Goal: Task Accomplishment & Management: Manage account settings

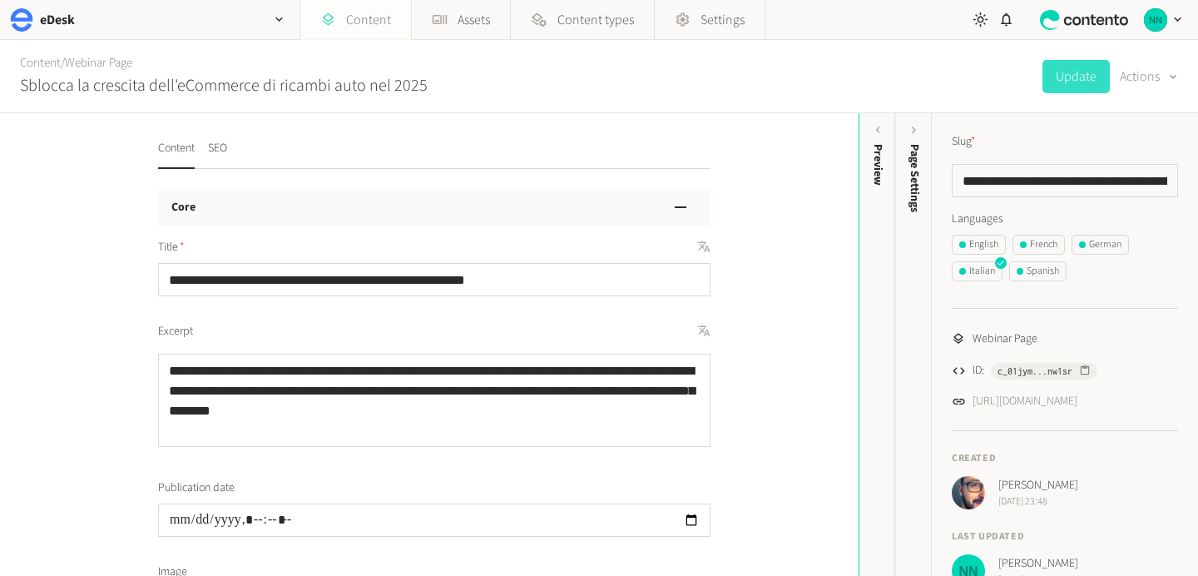
click at [373, 22] on link "Content" at bounding box center [355, 20] width 111 height 40
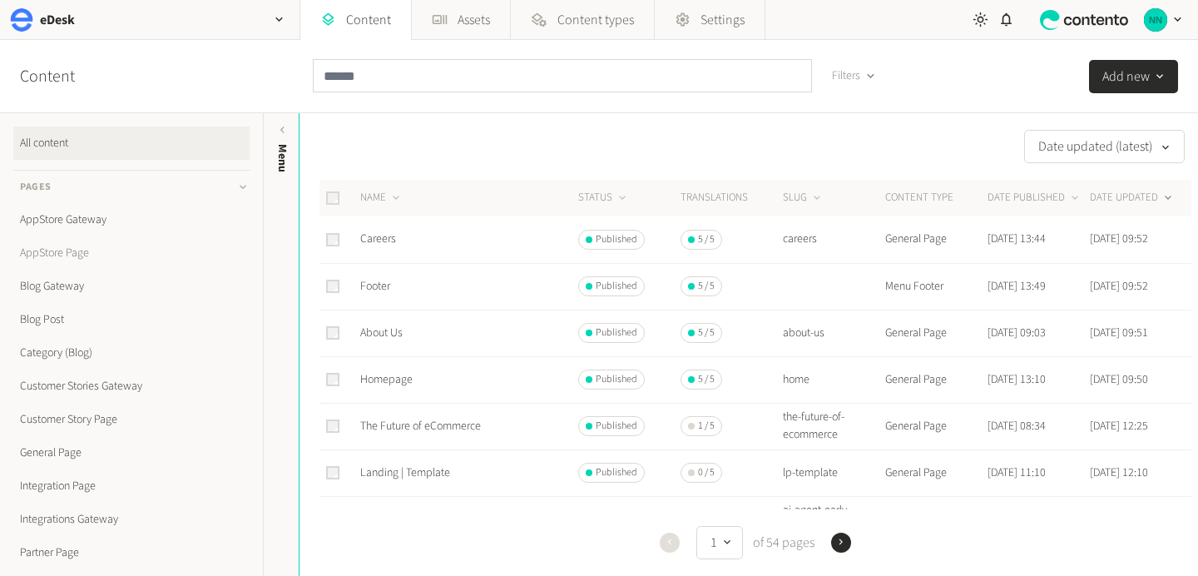
scroll to position [476, 0]
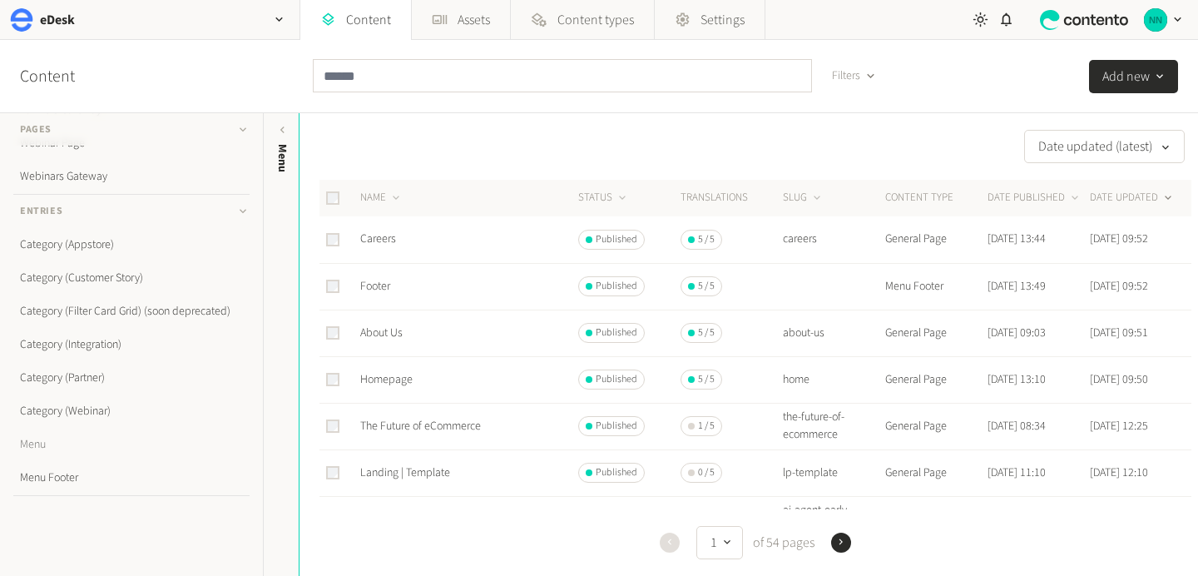
click at [72, 447] on link "Menu" at bounding box center [131, 444] width 236 height 33
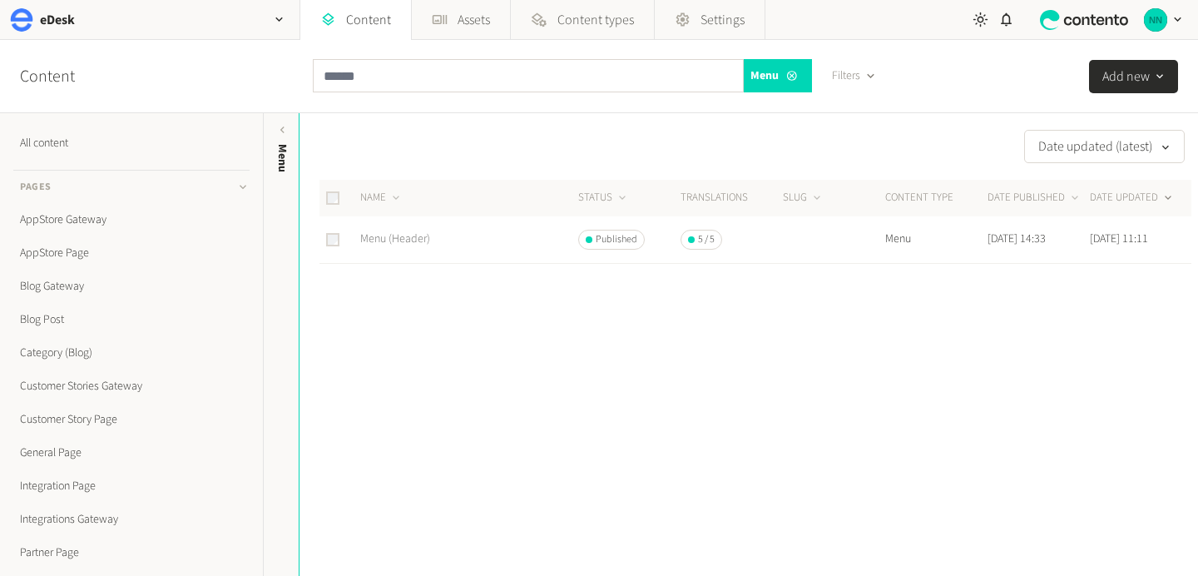
click at [405, 238] on link "Menu (Header)" at bounding box center [395, 238] width 70 height 17
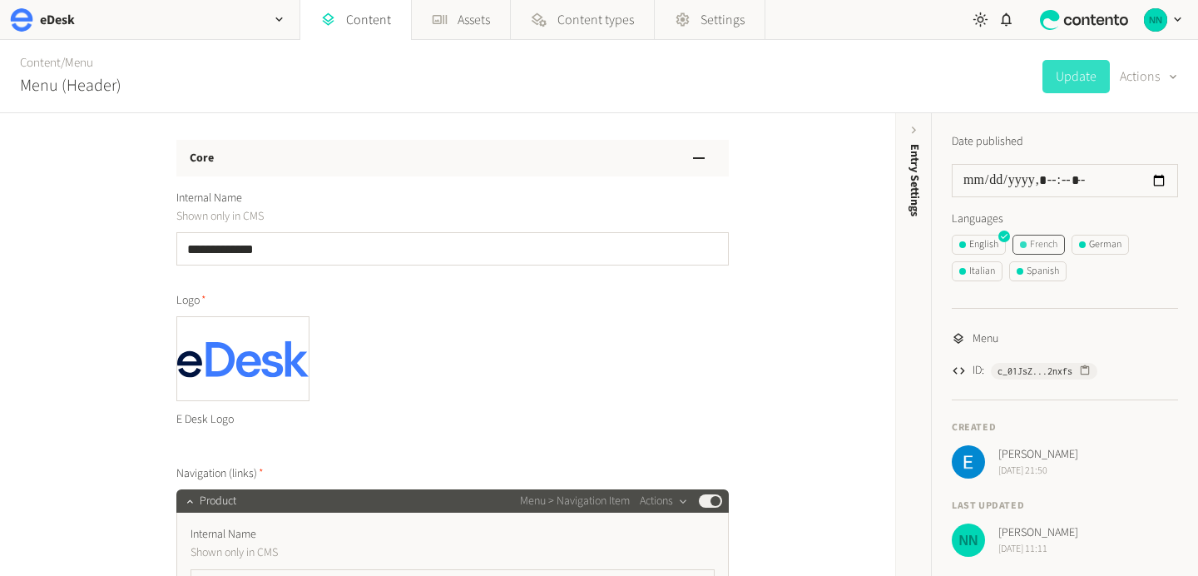
click at [1038, 240] on div "French" at bounding box center [1038, 244] width 37 height 15
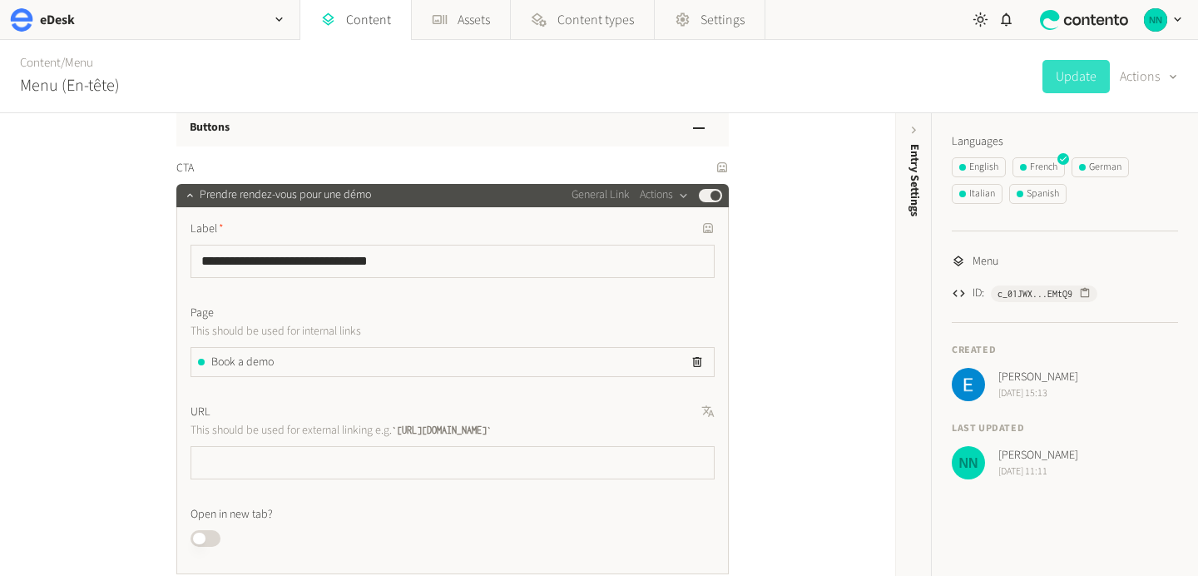
scroll to position [1916, 0]
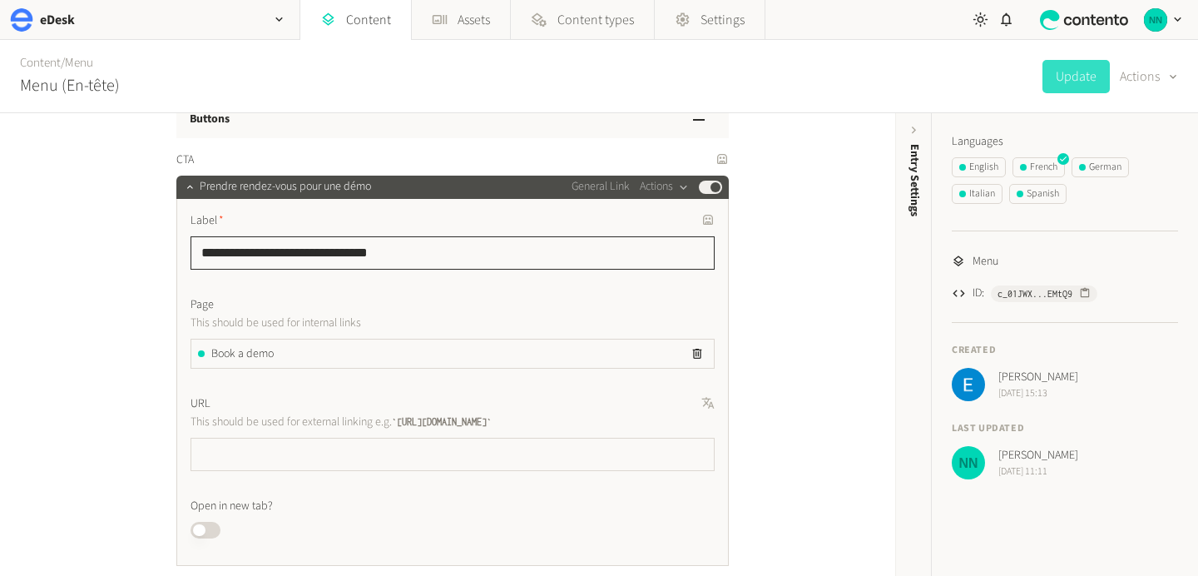
click at [429, 248] on input "**********" at bounding box center [452, 252] width 524 height 33
paste input "text"
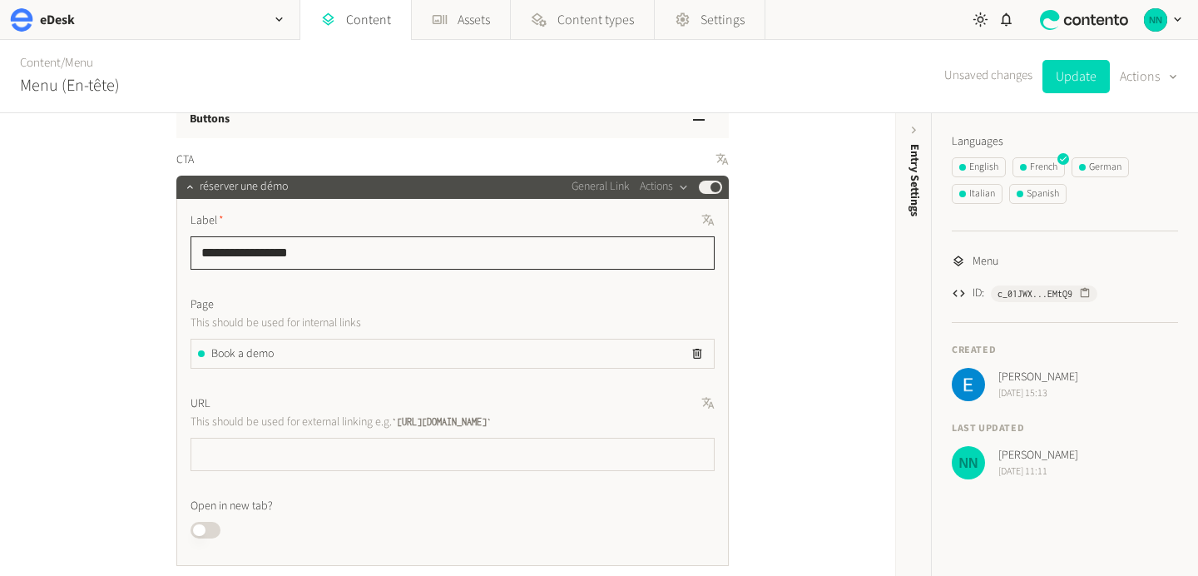
click at [209, 255] on input "**********" at bounding box center [452, 252] width 524 height 33
type input "**********"
click at [63, 282] on div "**********" at bounding box center [447, 344] width 895 height 462
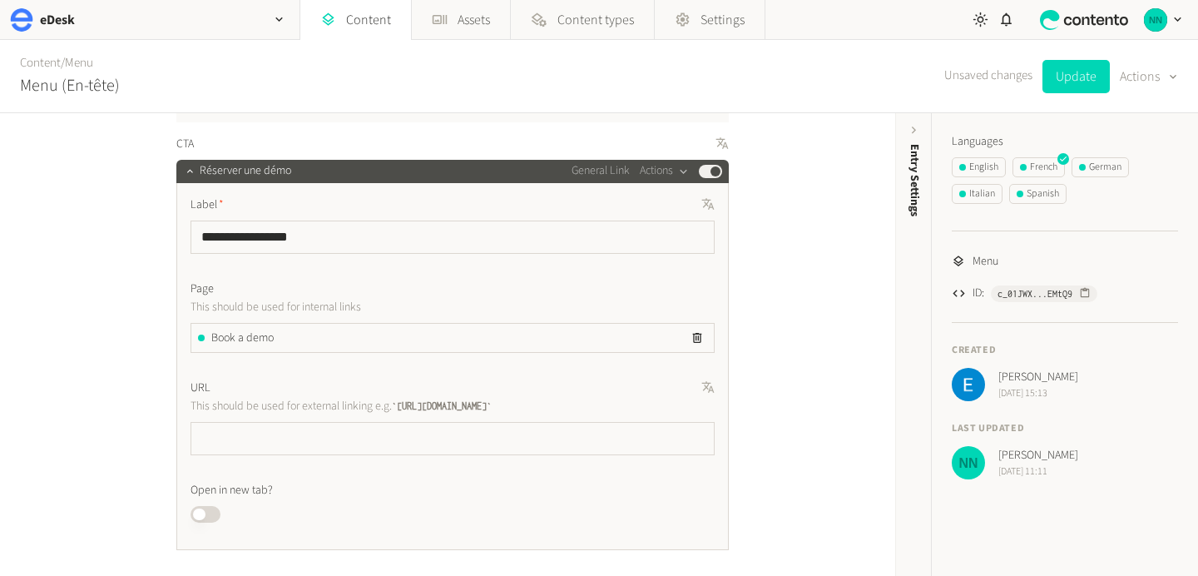
scroll to position [1927, 0]
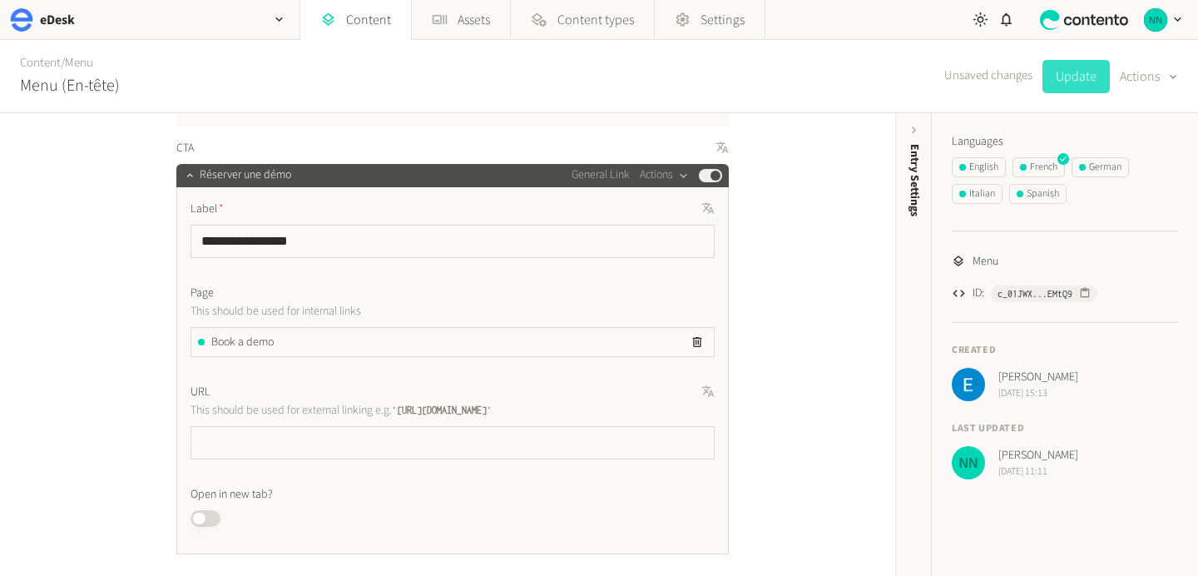
click at [1049, 72] on button "Update" at bounding box center [1075, 76] width 67 height 33
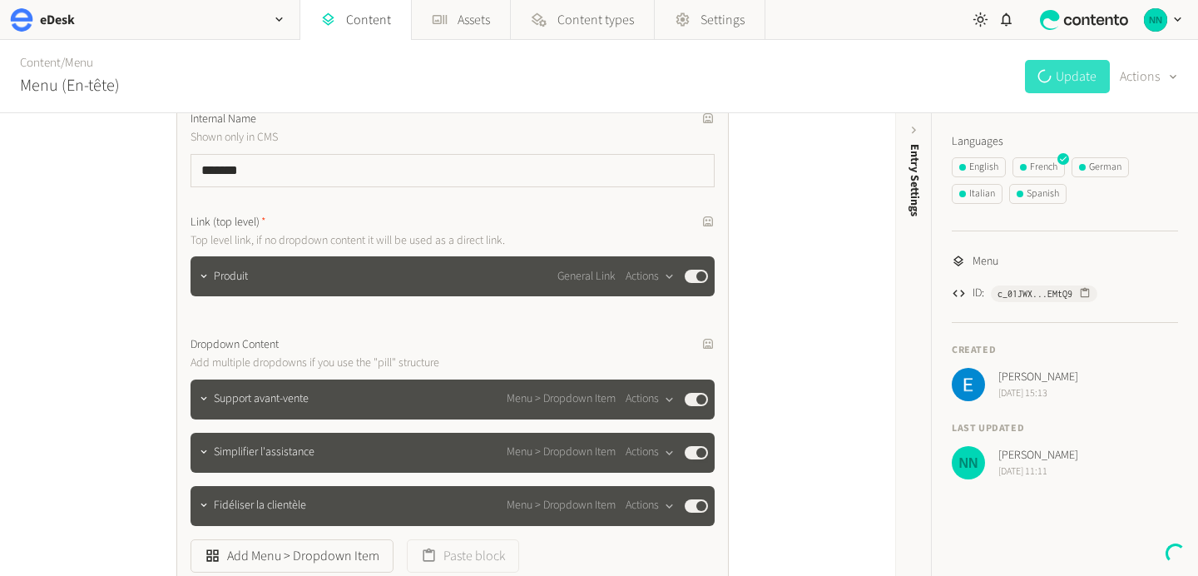
scroll to position [0, 0]
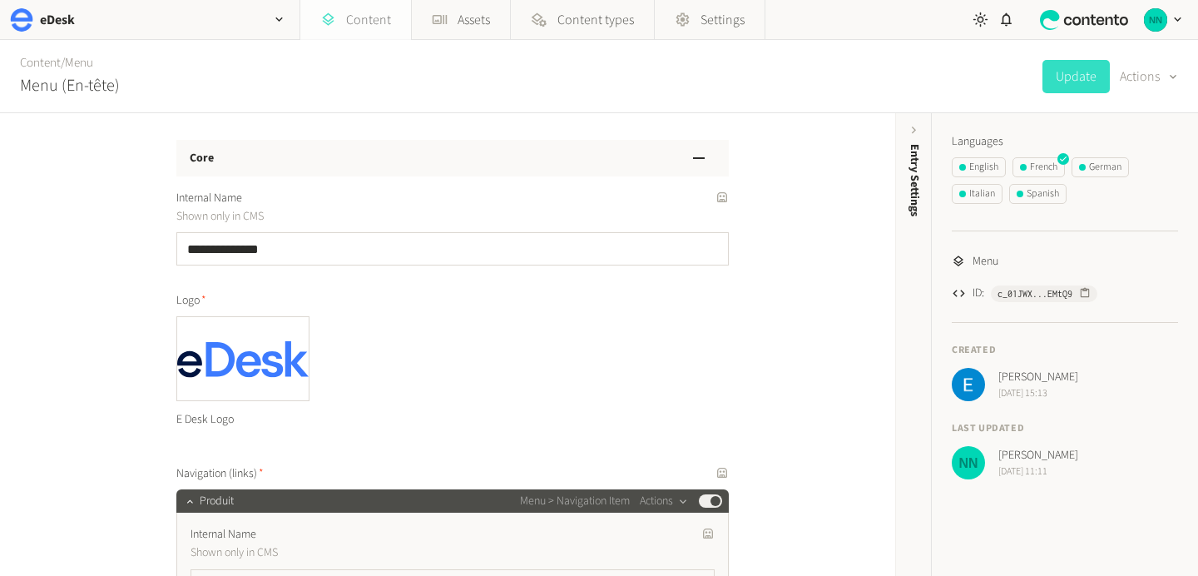
click at [352, 8] on link "Content" at bounding box center [355, 20] width 111 height 40
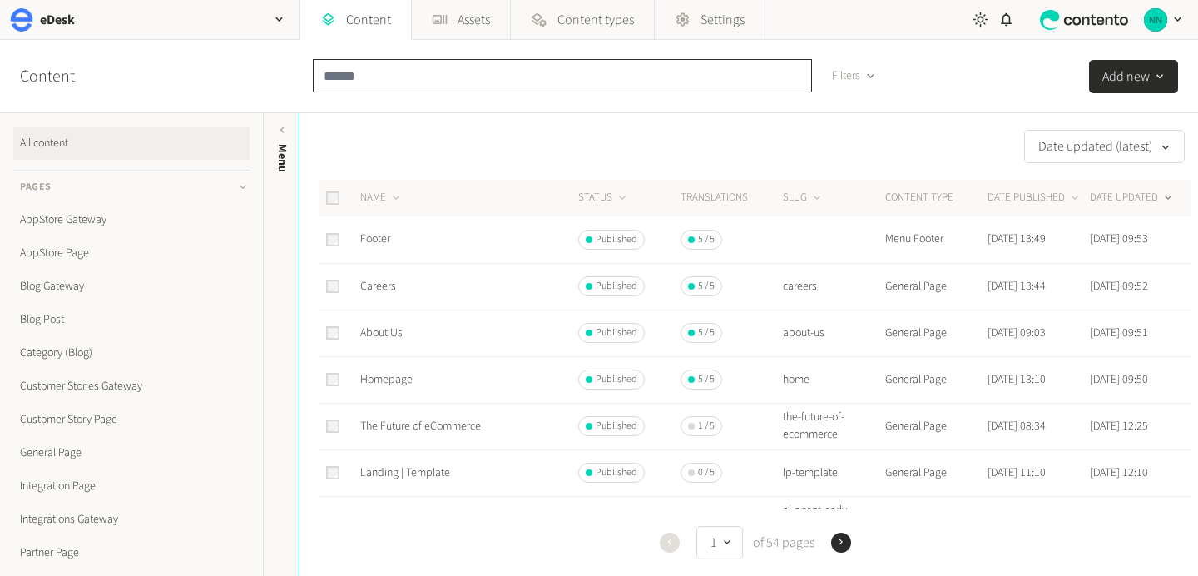
click at [369, 66] on input "text" at bounding box center [562, 75] width 499 height 33
paste input "*******"
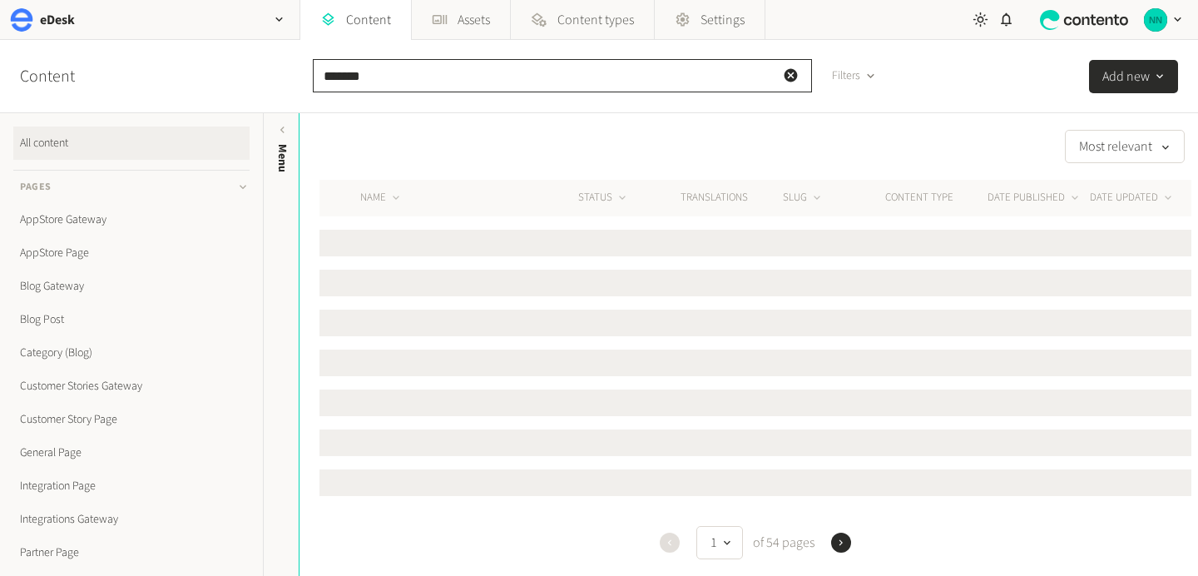
type input "*******"
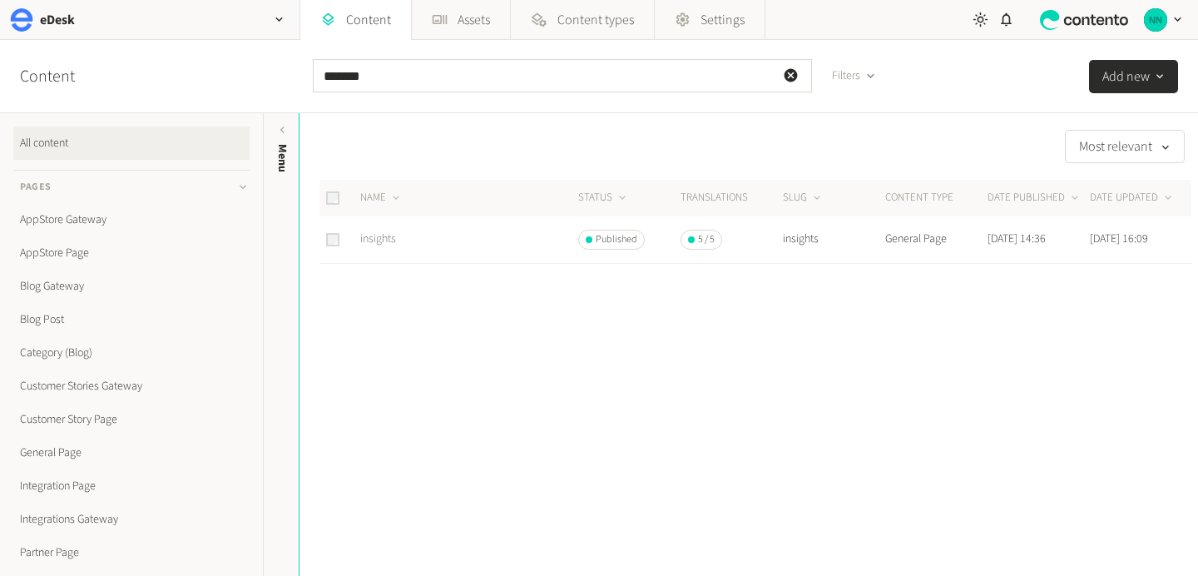
click at [377, 240] on link "insights" at bounding box center [378, 238] width 36 height 17
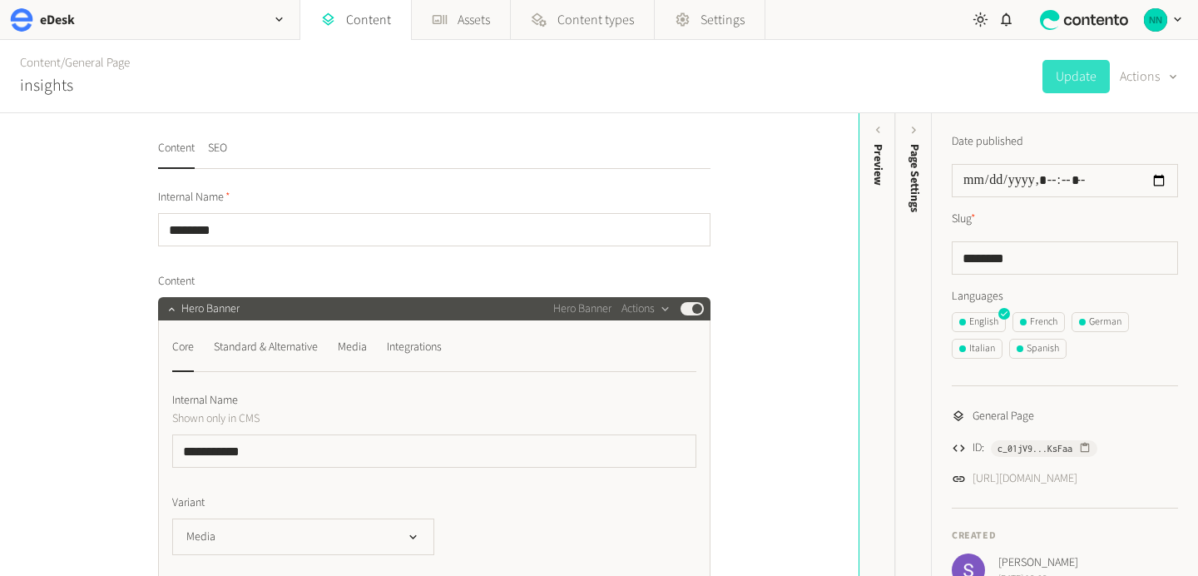
scroll to position [109, 0]
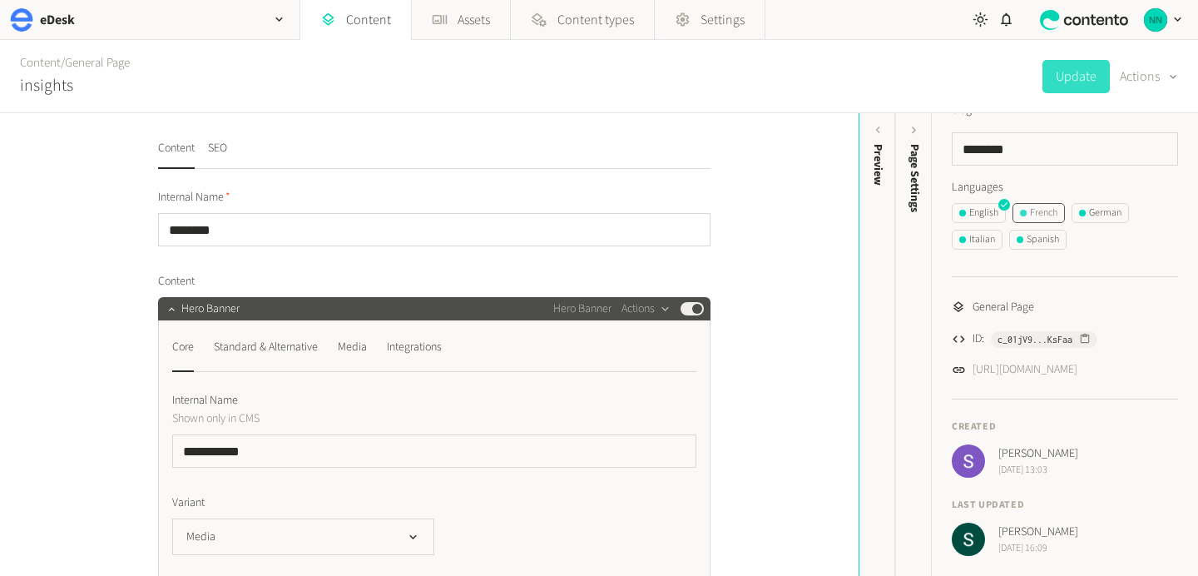
click at [1046, 218] on div "French" at bounding box center [1038, 212] width 37 height 15
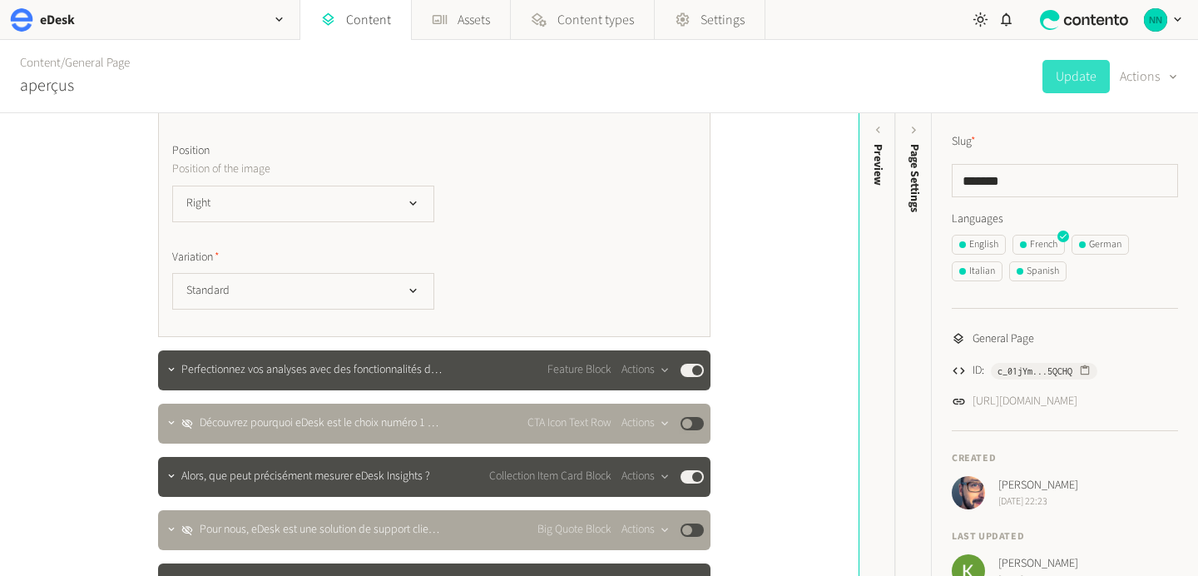
scroll to position [4108, 0]
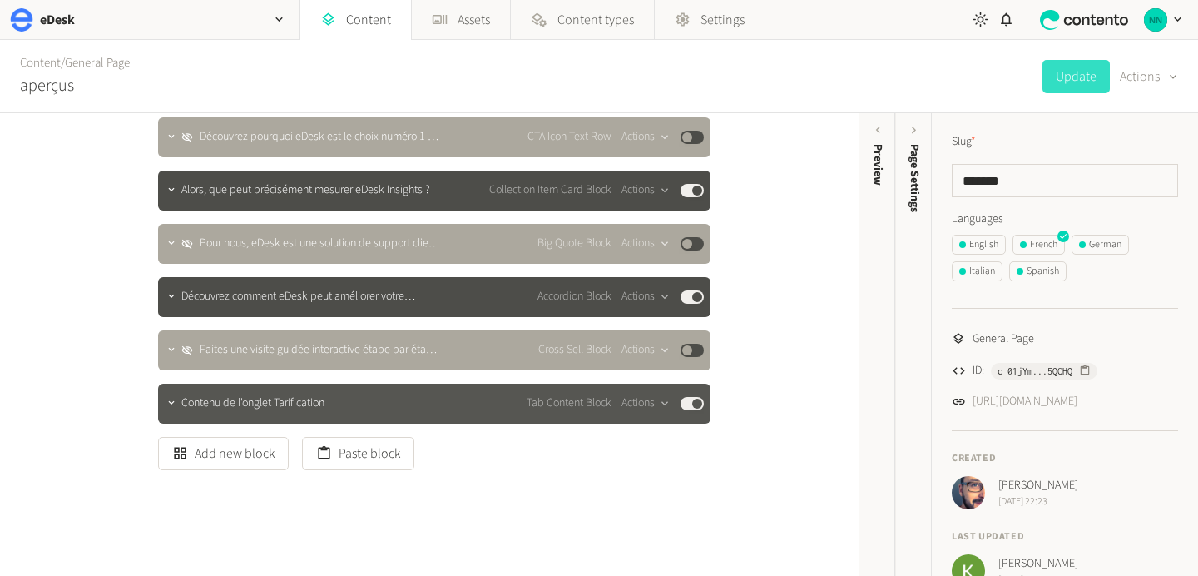
click at [301, 394] on span "Contenu de l'onglet Tarification" at bounding box center [252, 402] width 143 height 17
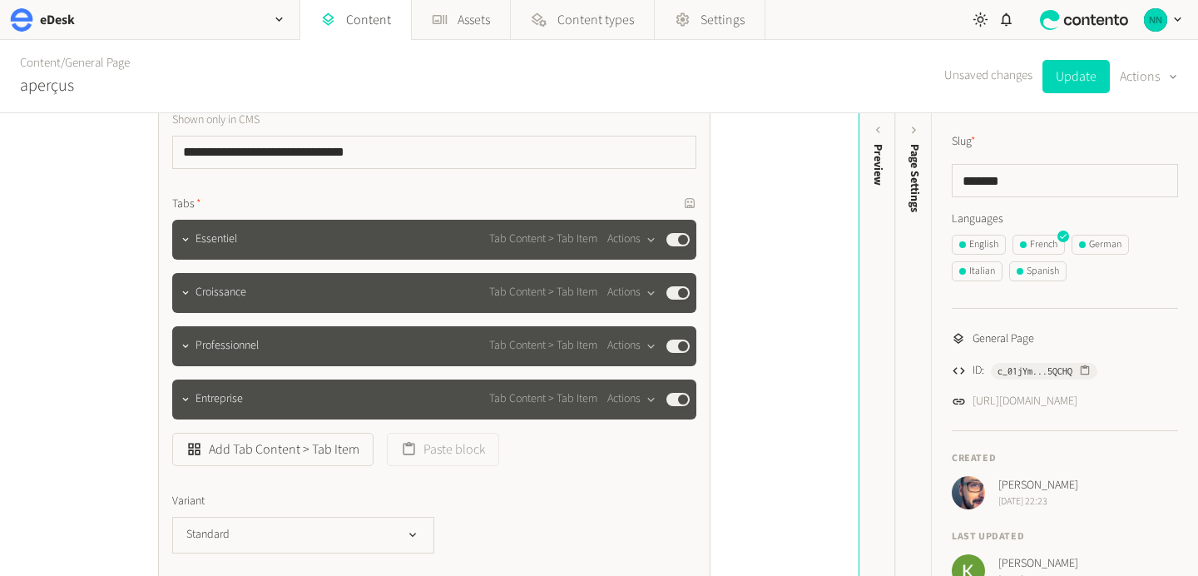
scroll to position [4430, 0]
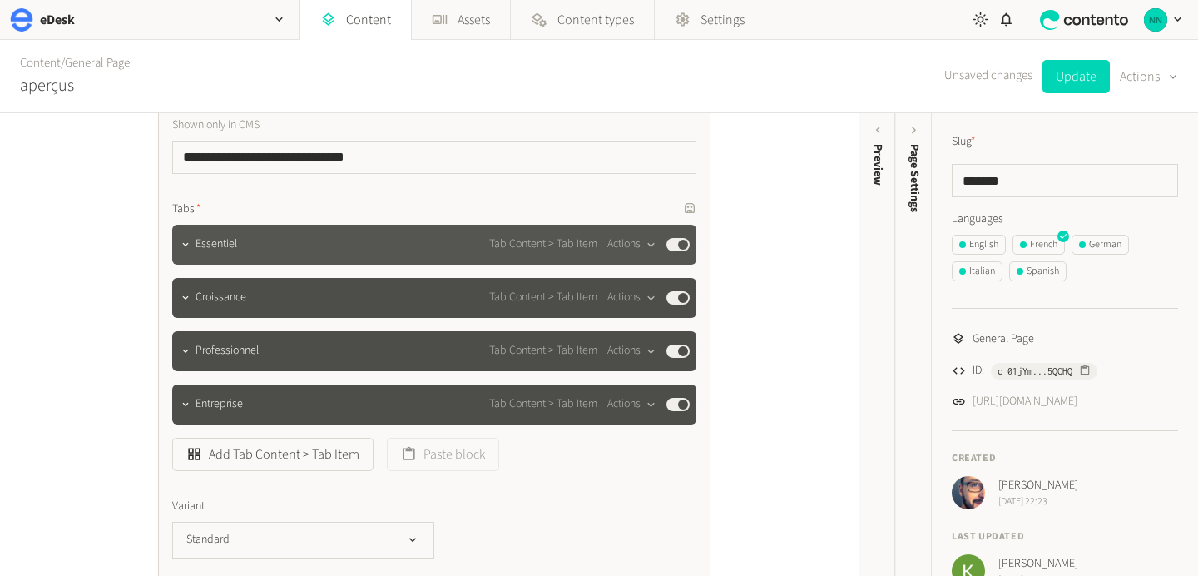
click at [213, 235] on span "Essentiel" at bounding box center [216, 243] width 42 height 17
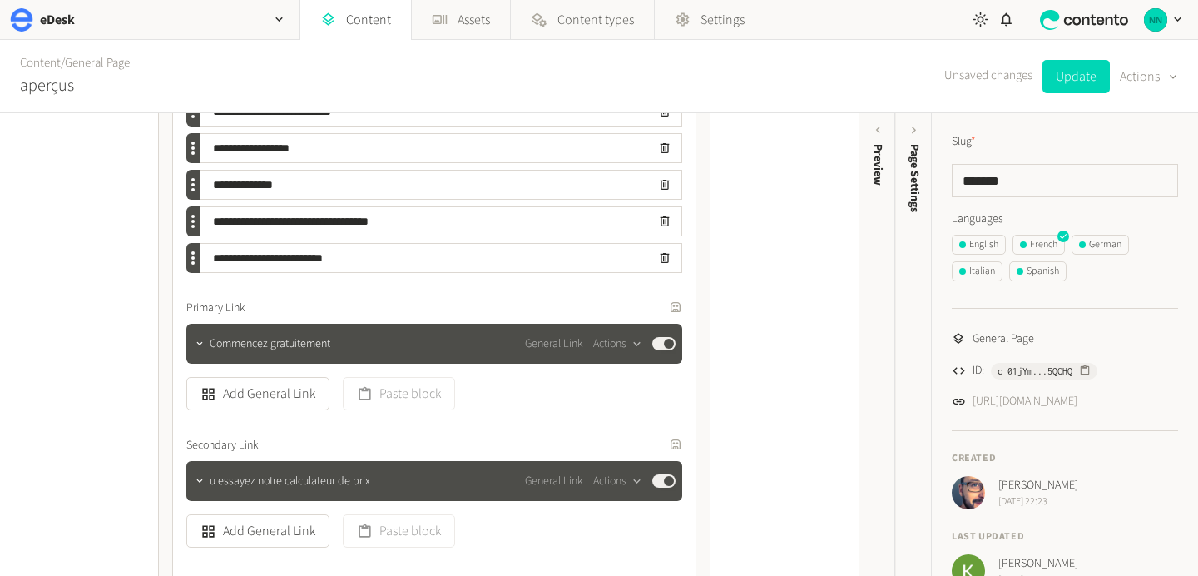
scroll to position [5636, 0]
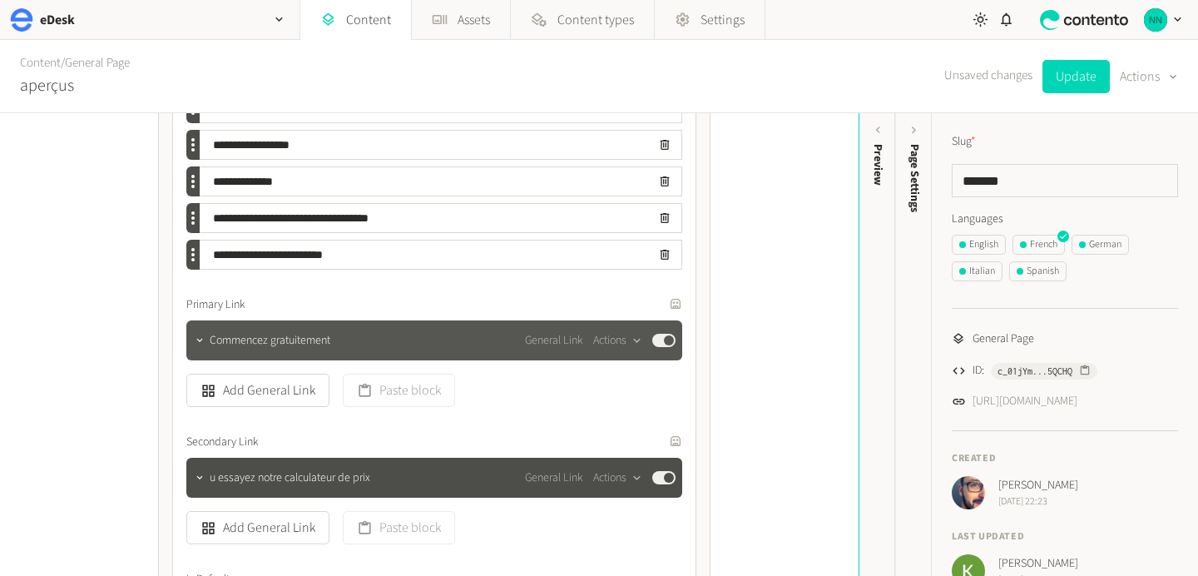
click at [234, 332] on span "Commencez gratuitement" at bounding box center [270, 340] width 121 height 17
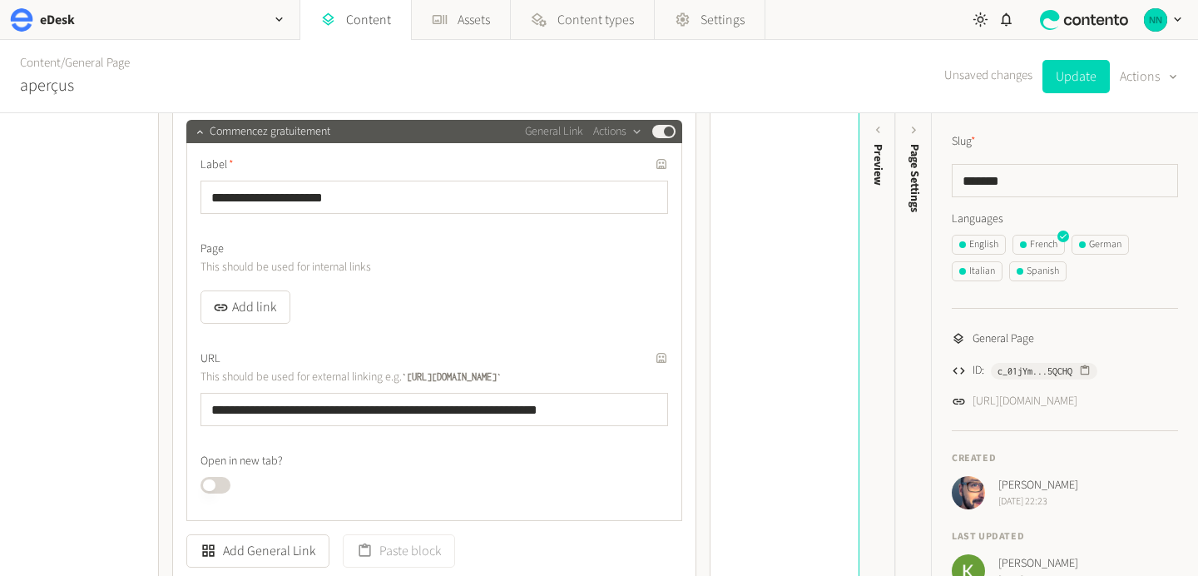
scroll to position [5850, 0]
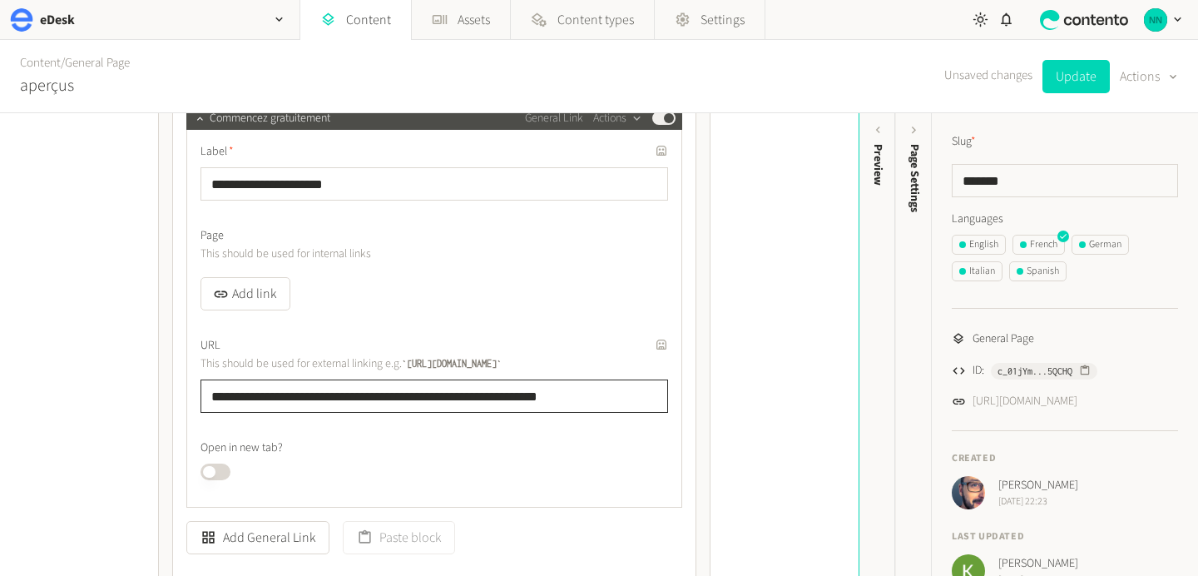
drag, startPoint x: 314, startPoint y: 369, endPoint x: 154, endPoint y: 369, distance: 159.7
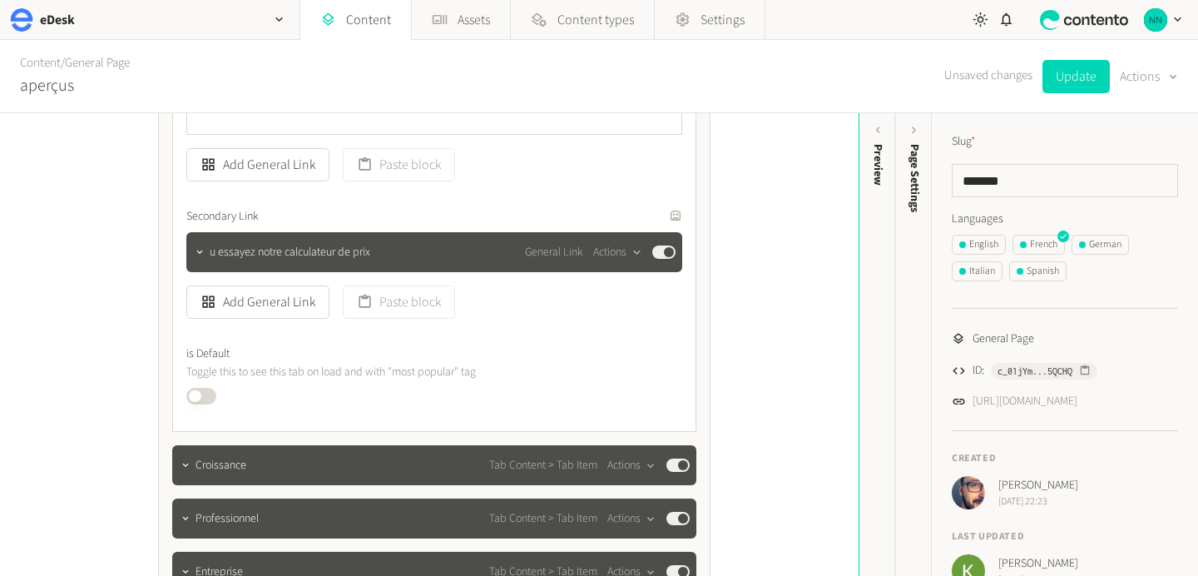
scroll to position [6273, 0]
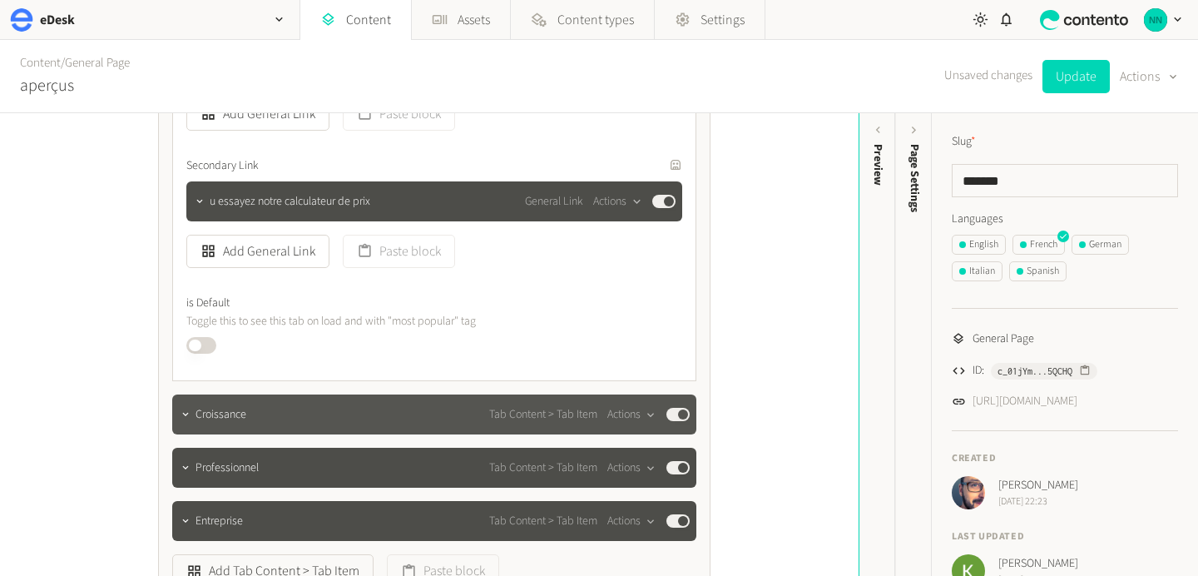
type input "**********"
click at [212, 406] on span "Croissance" at bounding box center [220, 414] width 51 height 17
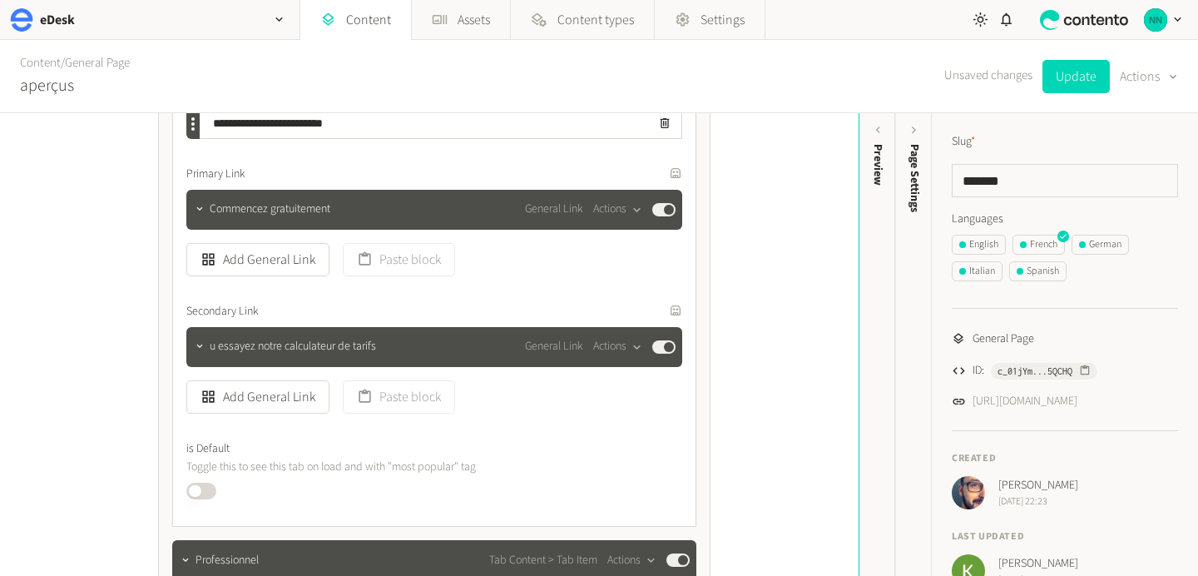
scroll to position [7796, 0]
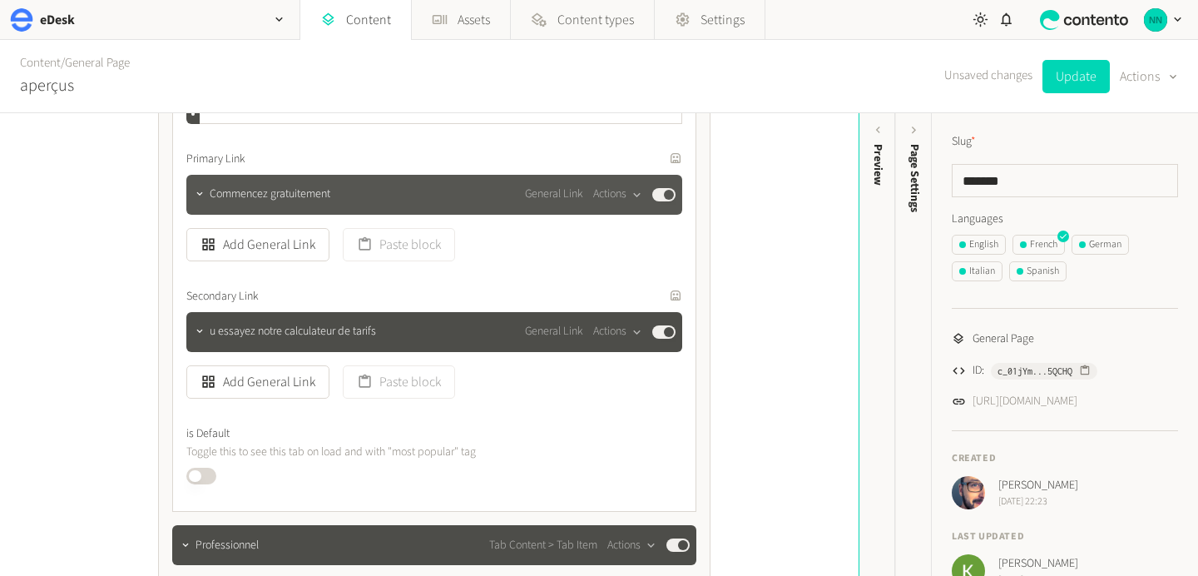
click at [255, 185] on span "Commencez gratuitement" at bounding box center [270, 193] width 121 height 17
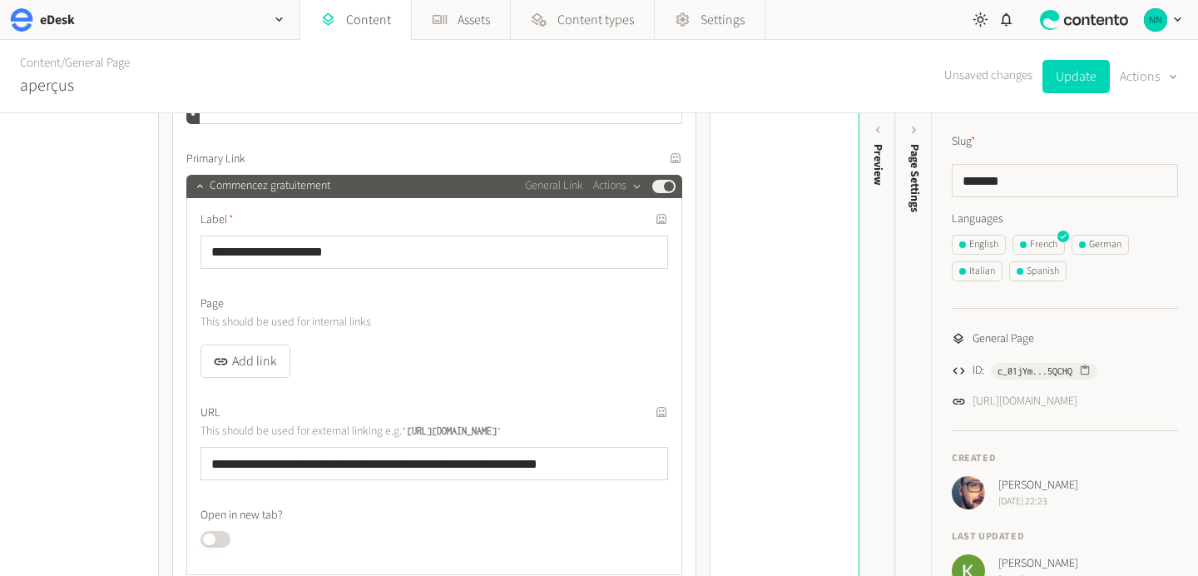
scroll to position [7875, 0]
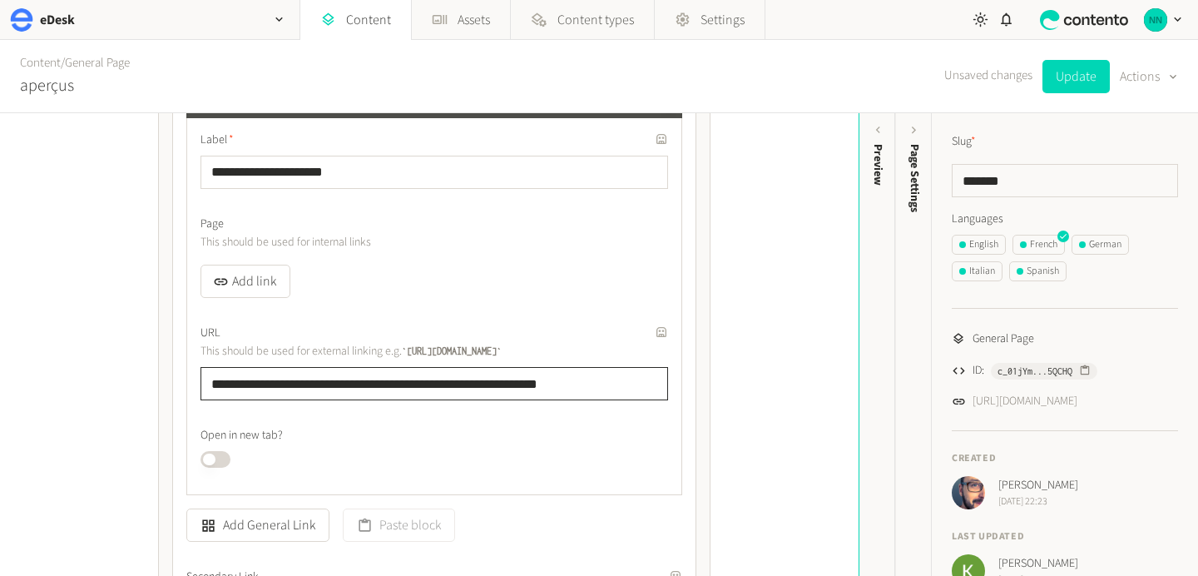
drag, startPoint x: 314, startPoint y: 354, endPoint x: 170, endPoint y: 354, distance: 143.9
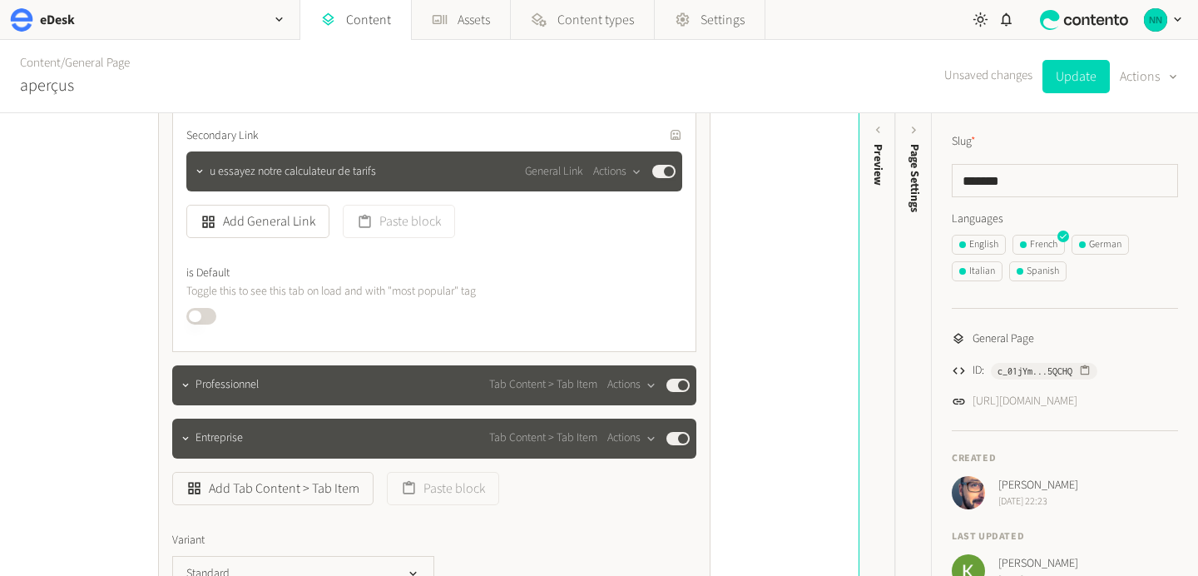
scroll to position [8329, 0]
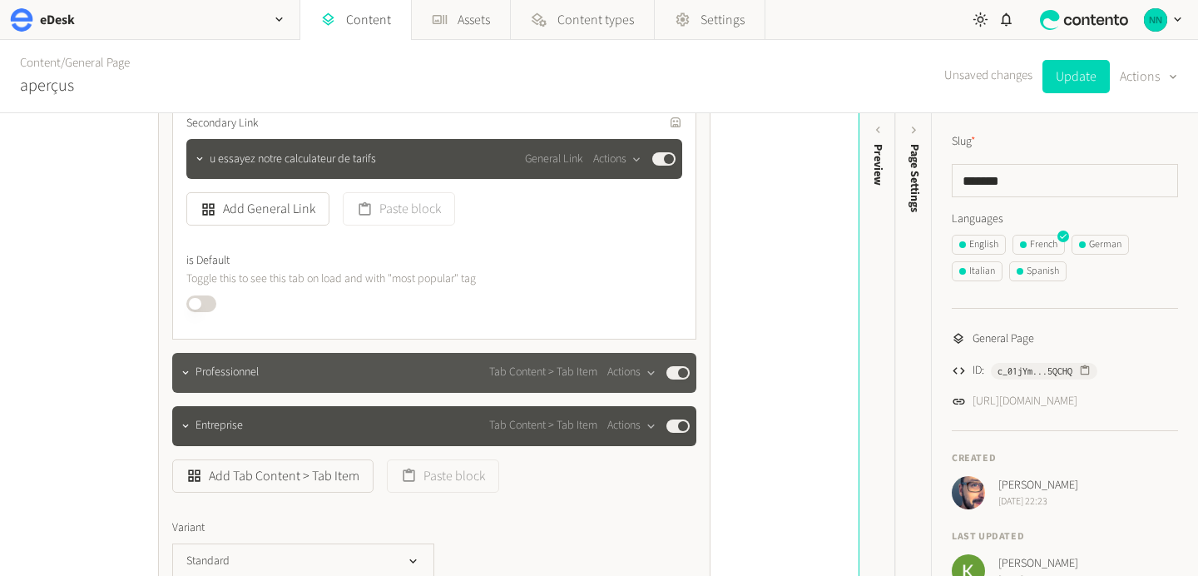
type input "**********"
click at [237, 363] on span "Professionnel" at bounding box center [226, 371] width 63 height 17
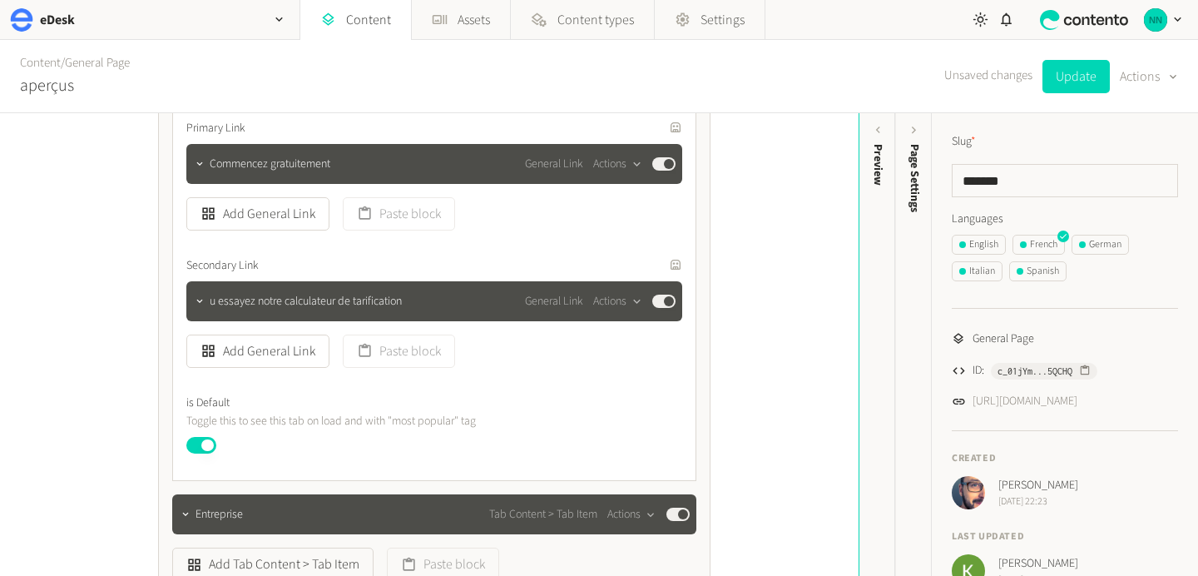
scroll to position [9843, 0]
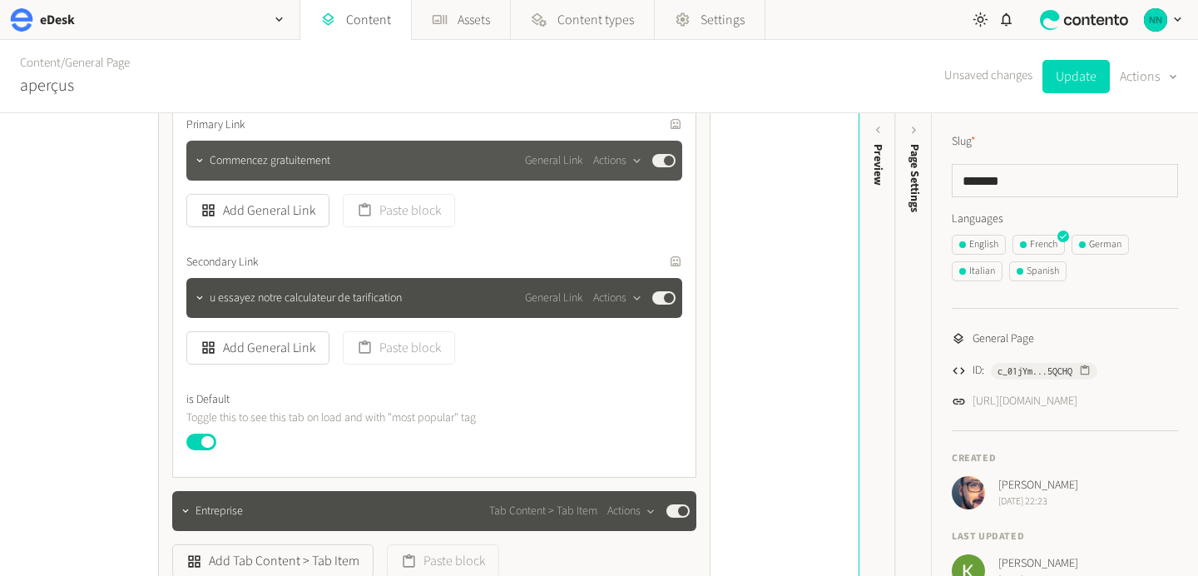
click at [228, 152] on span "Commencez gratuitement" at bounding box center [270, 160] width 121 height 17
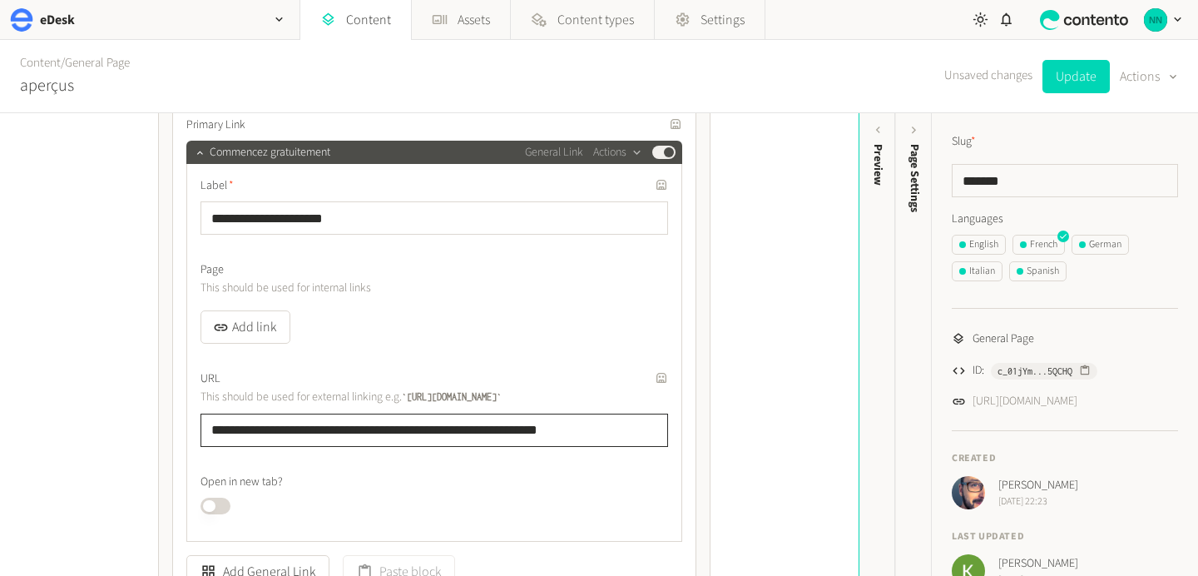
drag, startPoint x: 310, startPoint y: 405, endPoint x: 205, endPoint y: 404, distance: 105.6
click at [205, 413] on input "**********" at bounding box center [433, 429] width 467 height 33
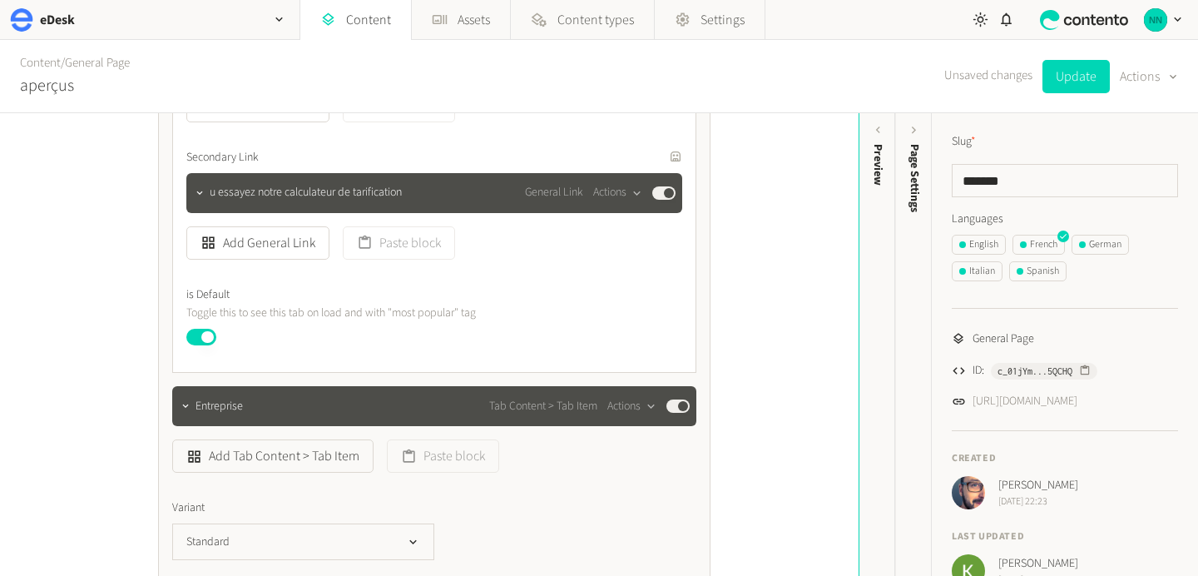
scroll to position [10315, 0]
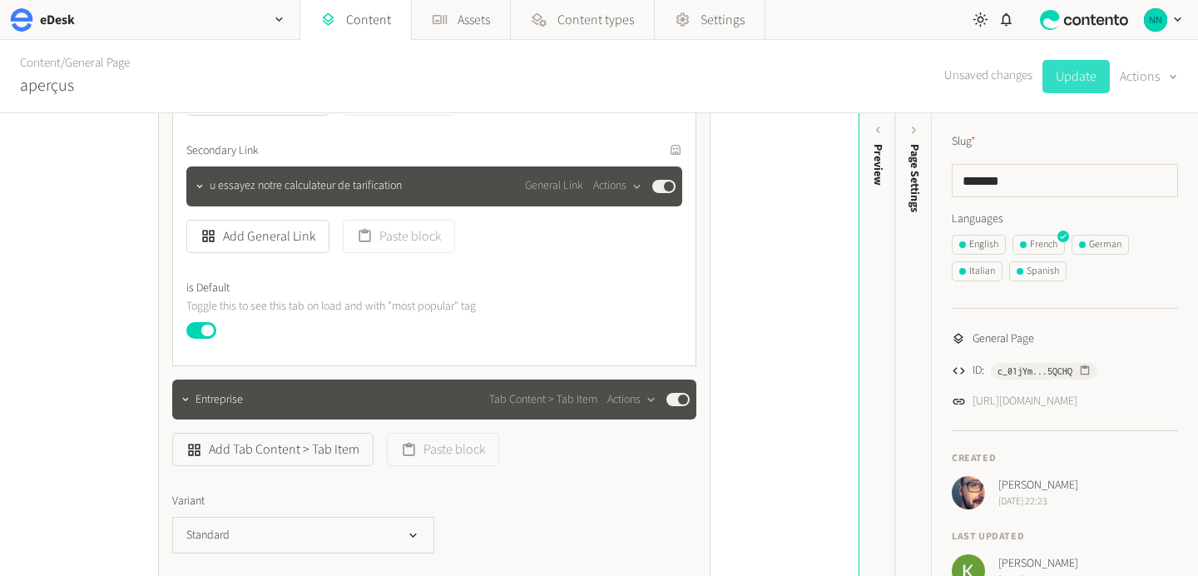
type input "**********"
click at [1063, 68] on button "Update" at bounding box center [1075, 76] width 67 height 33
click at [982, 278] on div "Italian" at bounding box center [977, 271] width 36 height 15
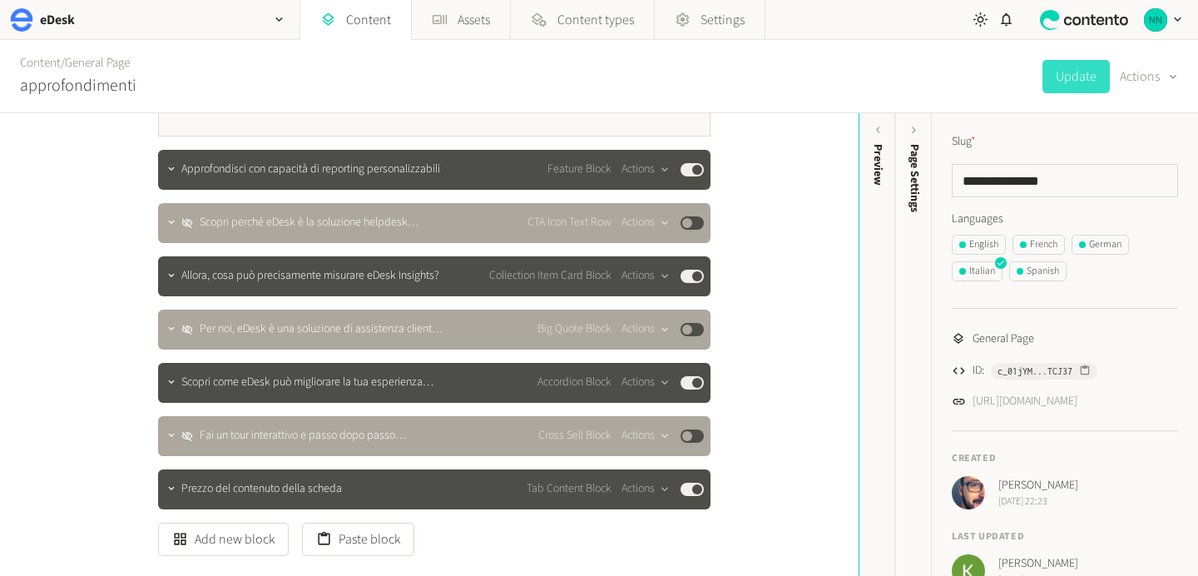
scroll to position [4108, 0]
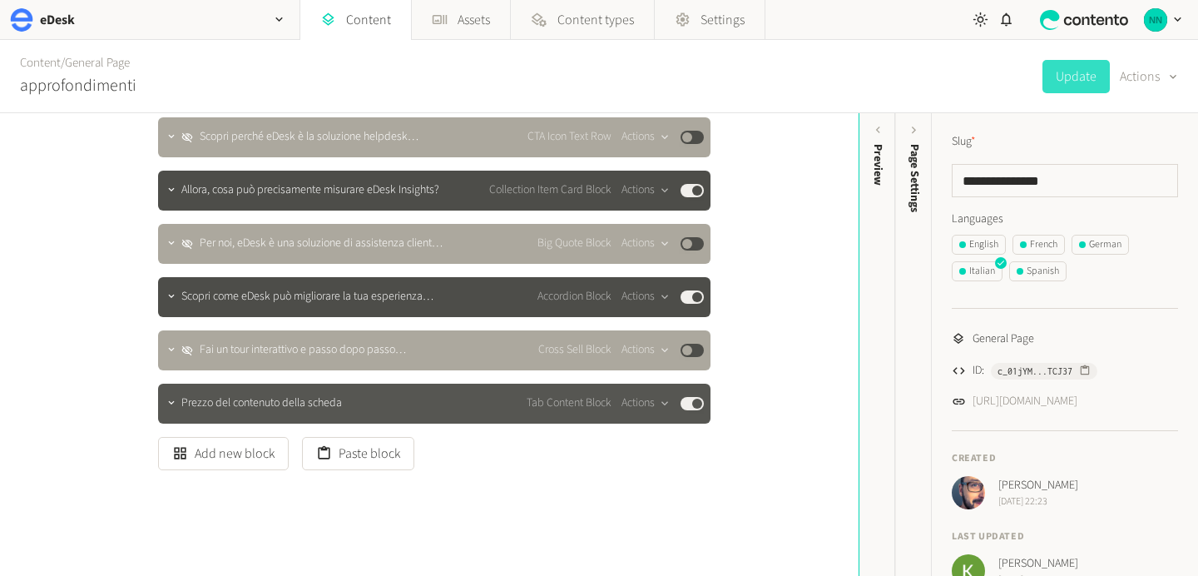
click at [252, 392] on div "Prezzo del contenuto della scheda Tab Content Block Actions Published" at bounding box center [434, 403] width 552 height 40
click at [167, 397] on icon "button" at bounding box center [172, 403] width 12 height 12
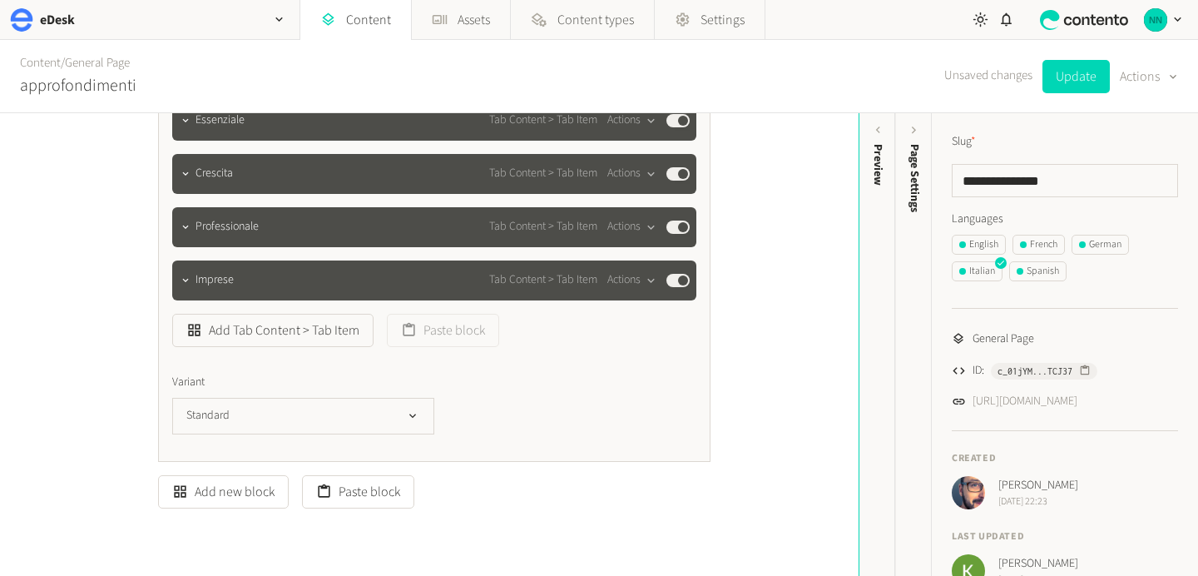
scroll to position [4560, 0]
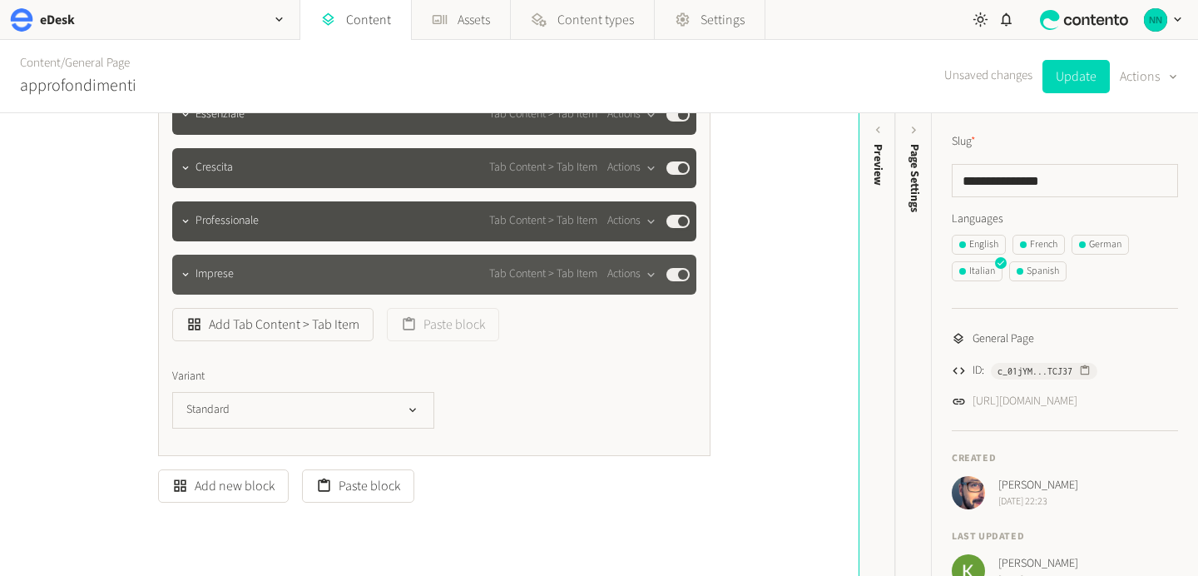
click at [205, 265] on span "Imprese" at bounding box center [214, 273] width 38 height 17
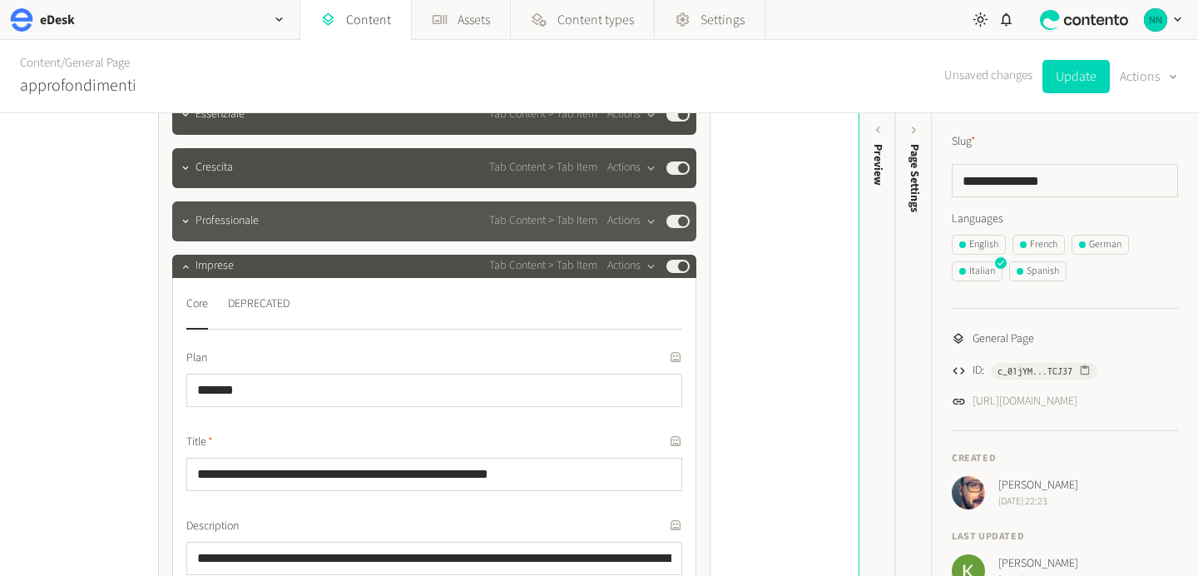
click at [212, 208] on div "Professionale Tab Content > Tab Item Actions Published" at bounding box center [434, 221] width 524 height 40
click at [186, 215] on icon "button" at bounding box center [186, 221] width 12 height 12
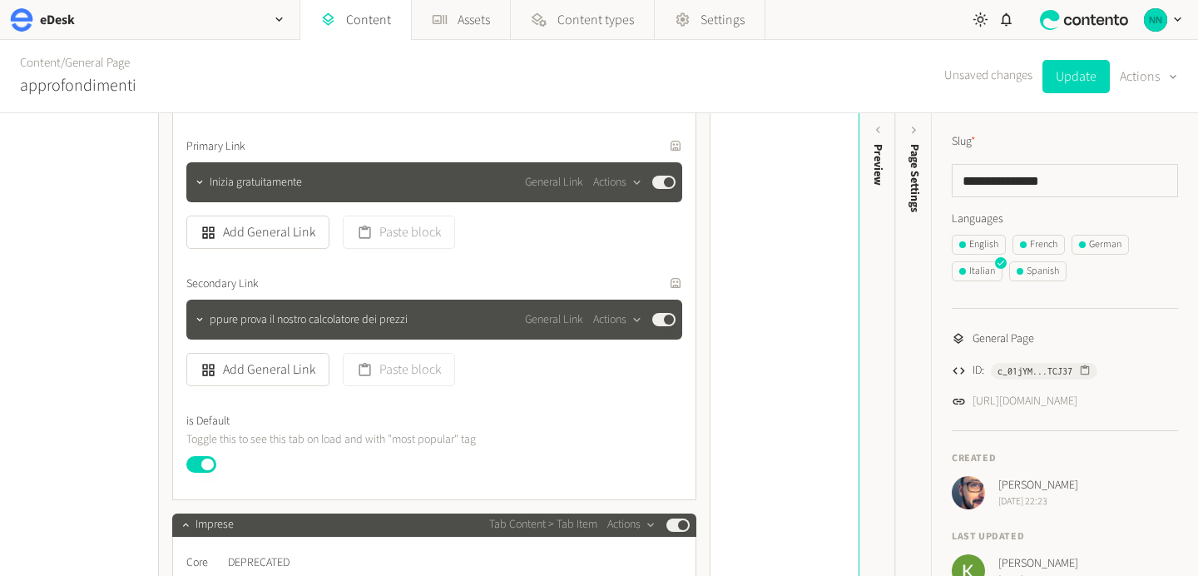
scroll to position [5877, 0]
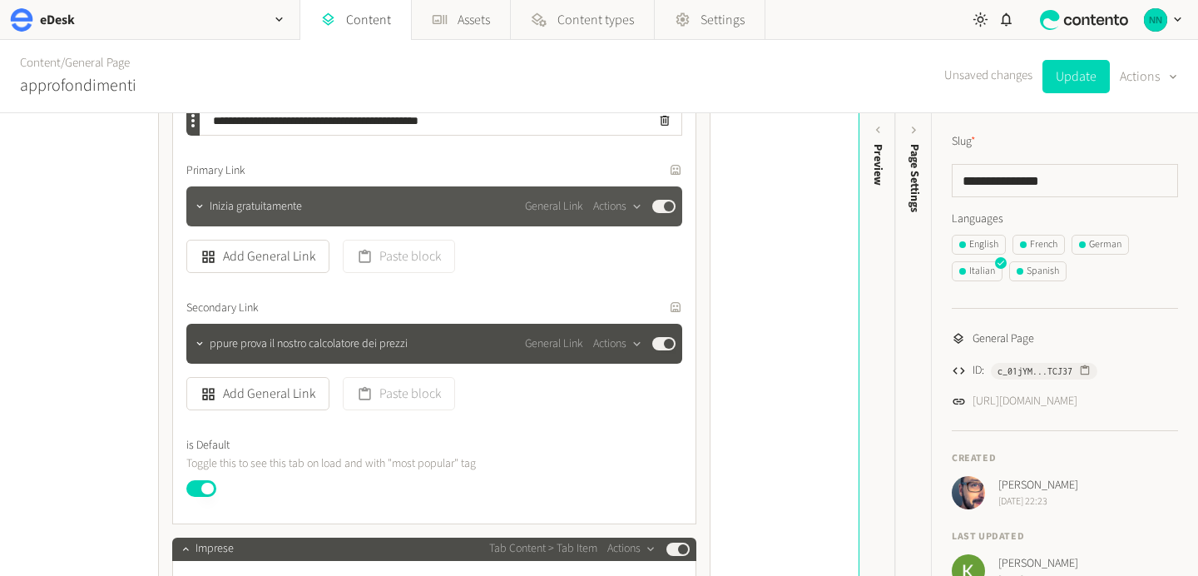
click at [232, 198] on span "Inizia gratuitamente" at bounding box center [256, 206] width 92 height 17
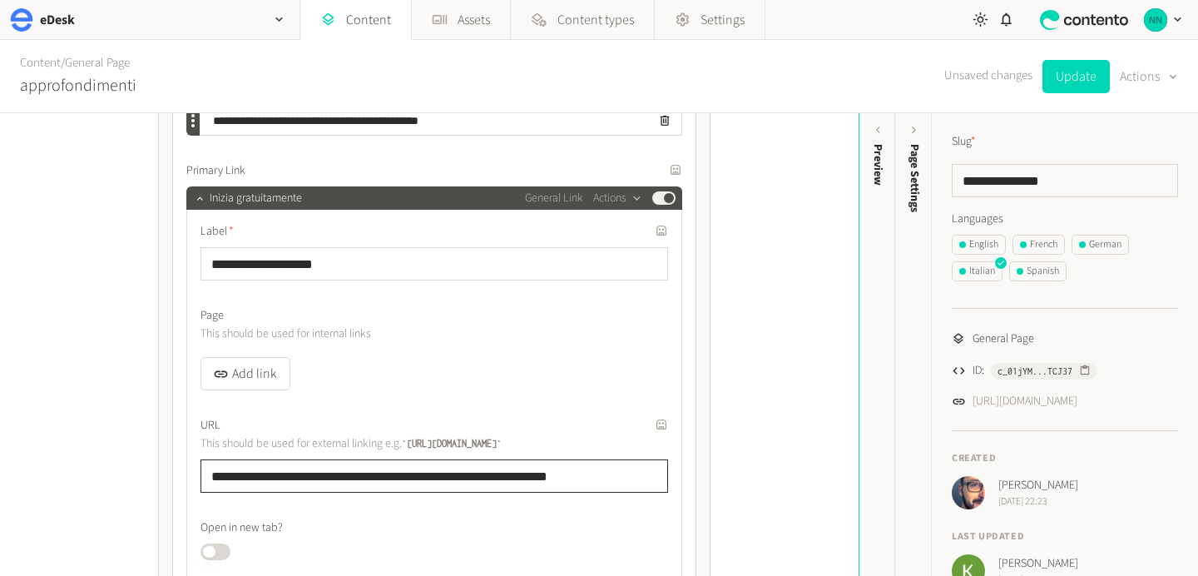
drag, startPoint x: 319, startPoint y: 450, endPoint x: 159, endPoint y: 450, distance: 160.5
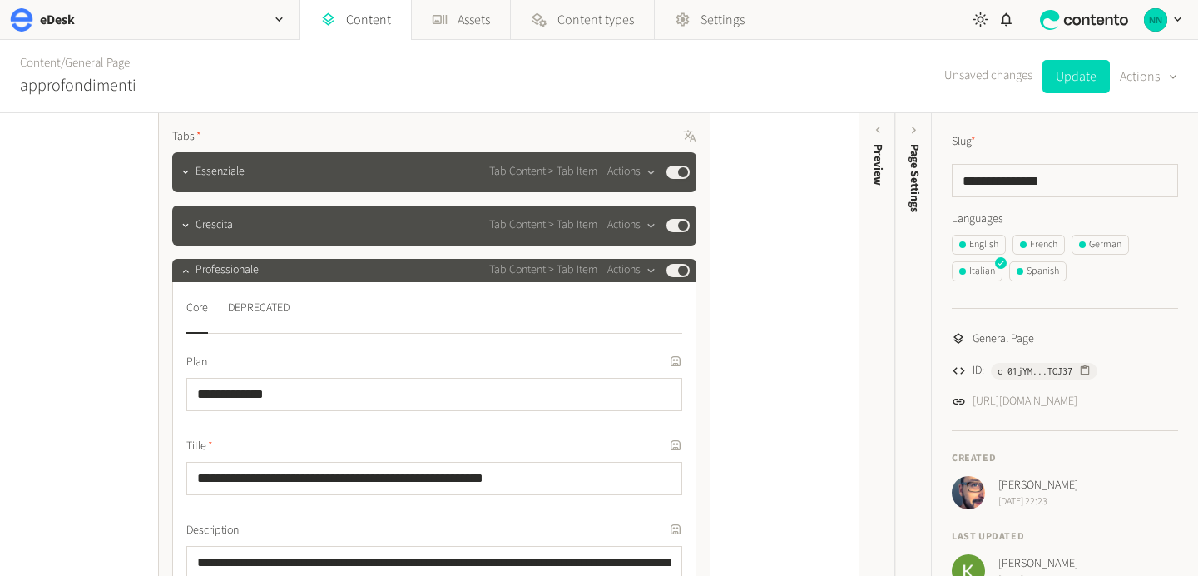
scroll to position [4501, 0]
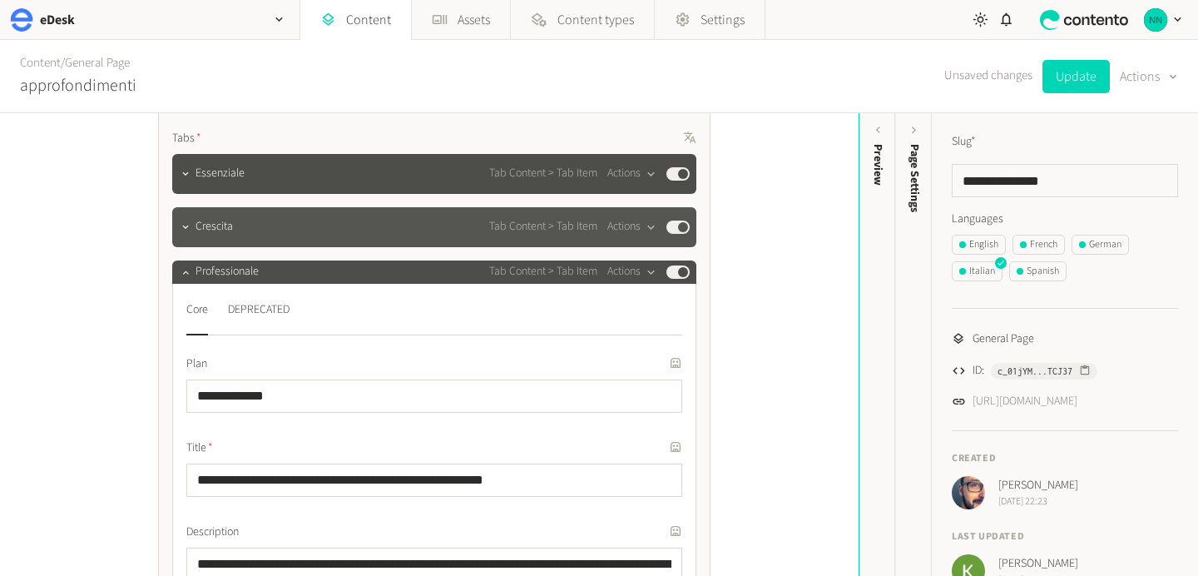
type input "**********"
click at [218, 218] on span "Crescita" at bounding box center [213, 226] width 37 height 17
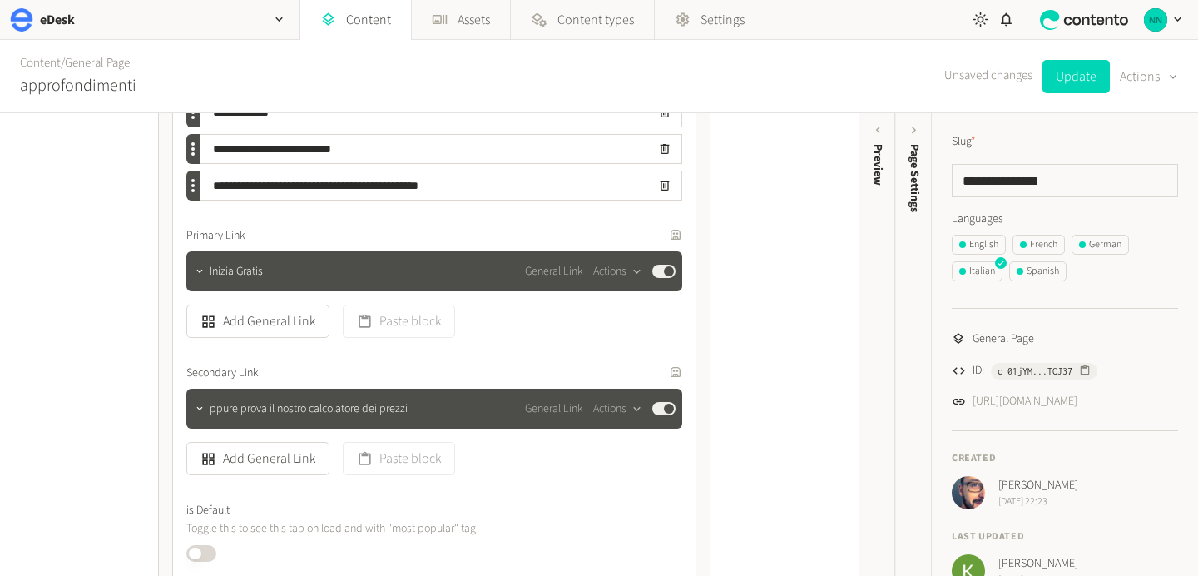
scroll to position [5803, 0]
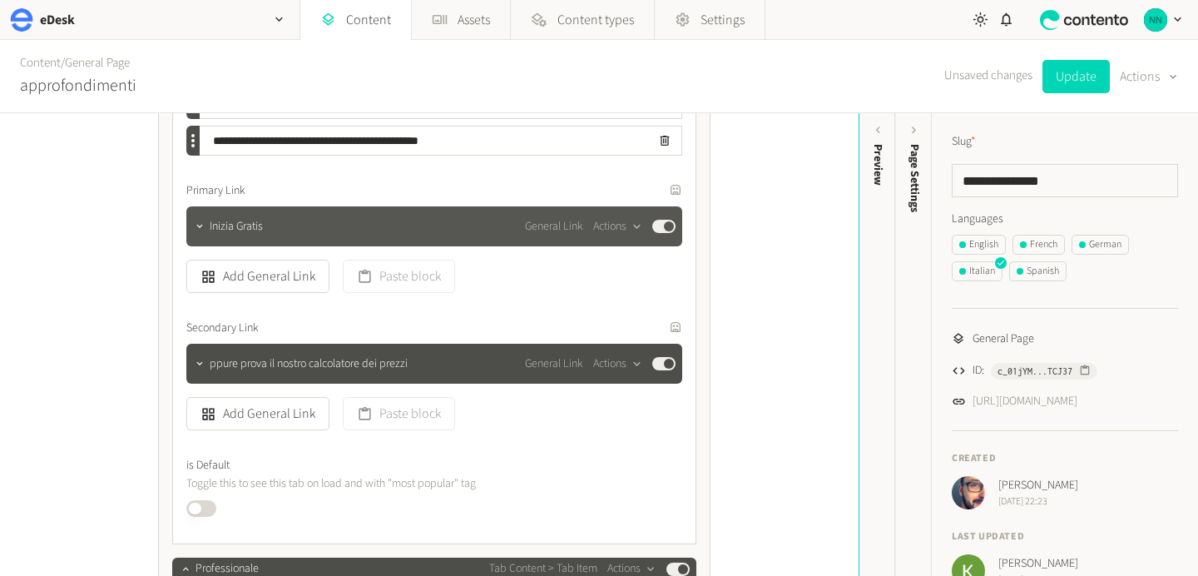
click at [219, 218] on span "Inizia Gratis" at bounding box center [236, 226] width 53 height 17
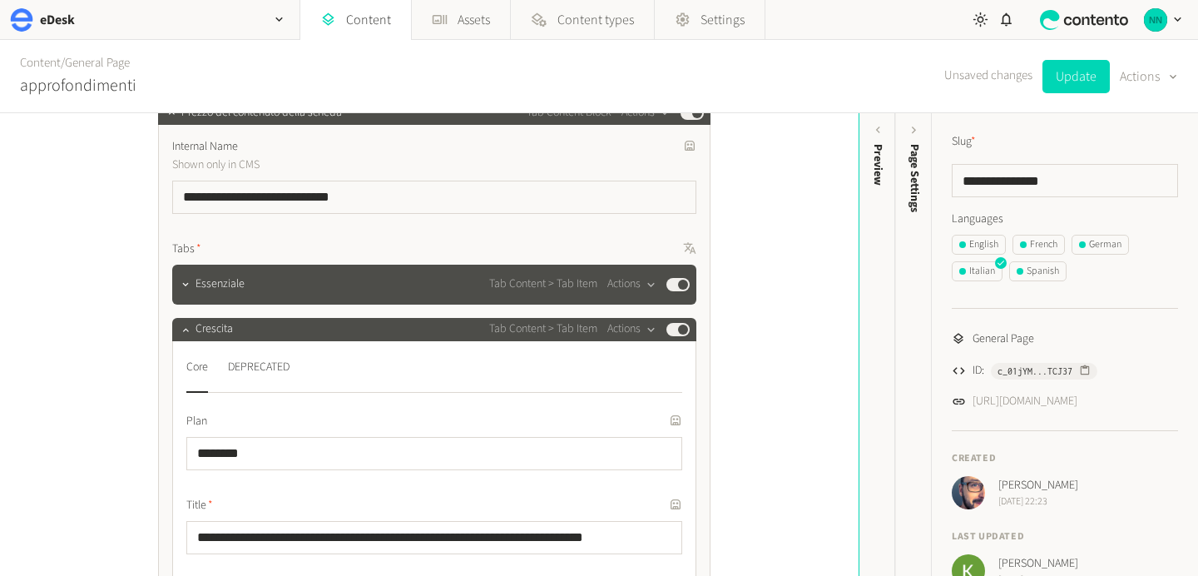
scroll to position [4362, 0]
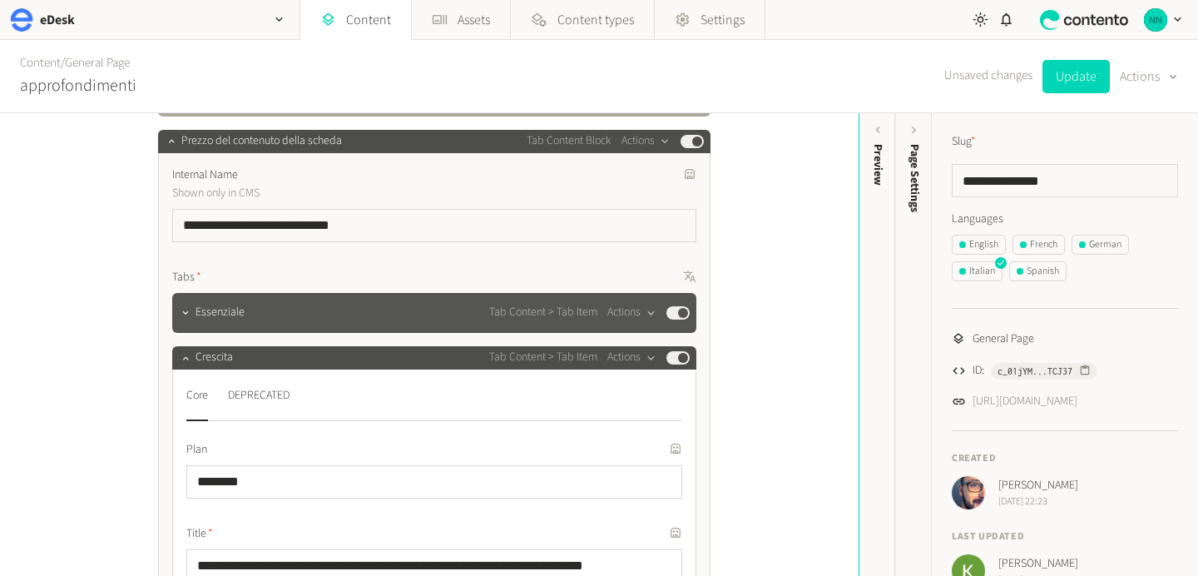
click at [207, 296] on div "Essenziale Tab Content > Tab Item Actions Published" at bounding box center [434, 313] width 524 height 40
click at [185, 307] on icon "button" at bounding box center [186, 313] width 12 height 12
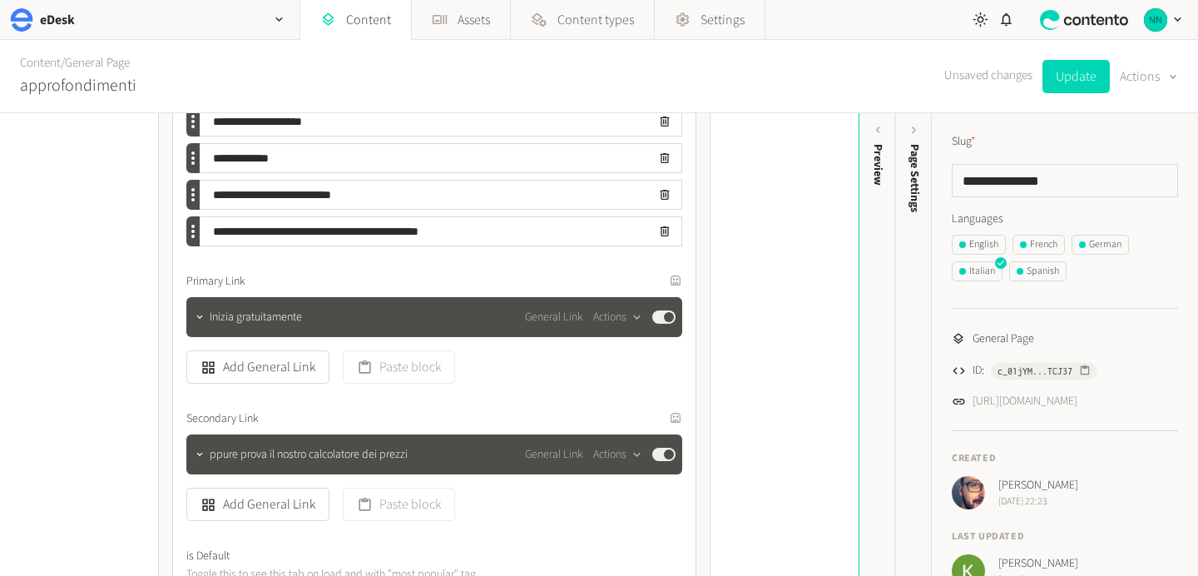
scroll to position [5684, 0]
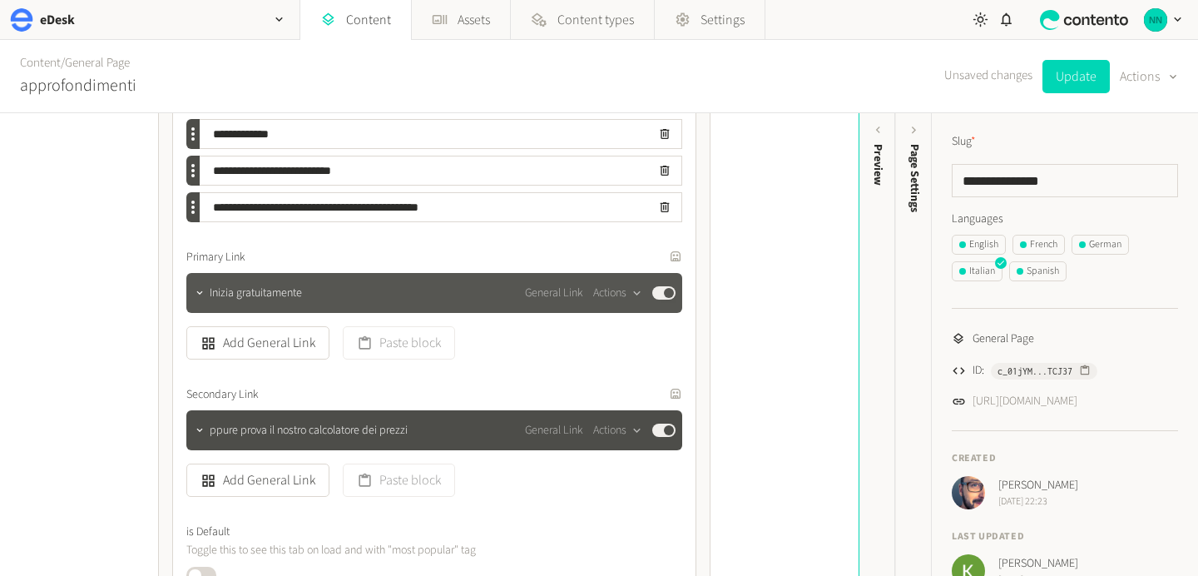
click at [226, 284] on span "Inizia gratuitamente" at bounding box center [256, 292] width 92 height 17
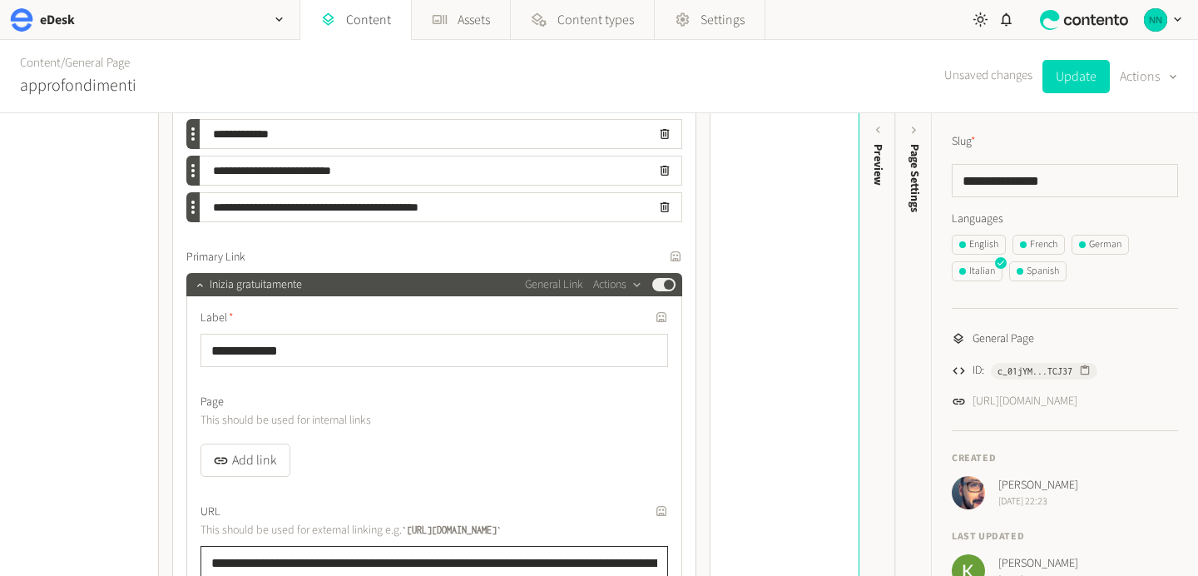
drag, startPoint x: 370, startPoint y: 537, endPoint x: 135, endPoint y: 534, distance: 235.4
click at [135, 534] on div "**********" at bounding box center [429, 344] width 858 height 462
click at [612, 546] on input "**********" at bounding box center [433, 562] width 467 height 33
type input "**********"
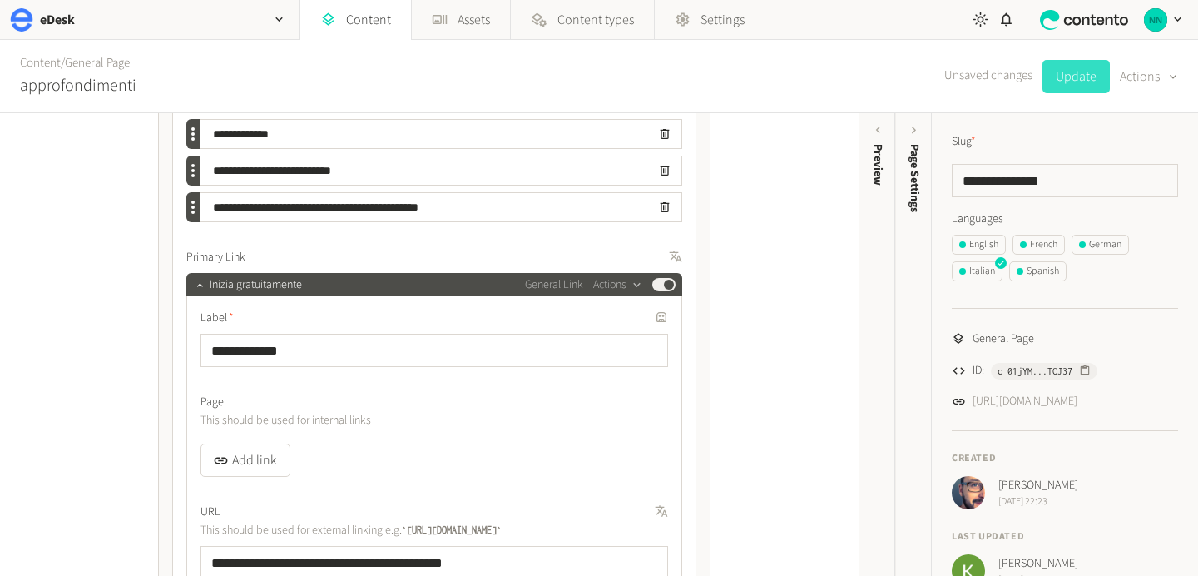
click at [1076, 81] on button "Update" at bounding box center [1075, 76] width 67 height 33
click at [339, 17] on link "Content" at bounding box center [355, 20] width 111 height 40
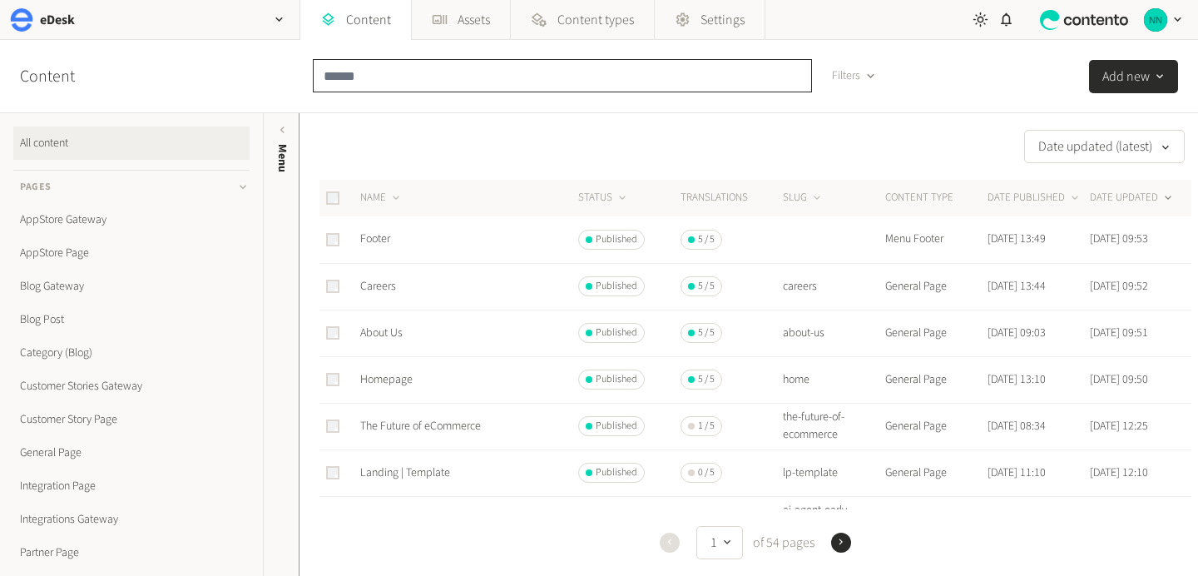
click at [349, 74] on input "text" at bounding box center [562, 75] width 499 height 33
paste input "**********"
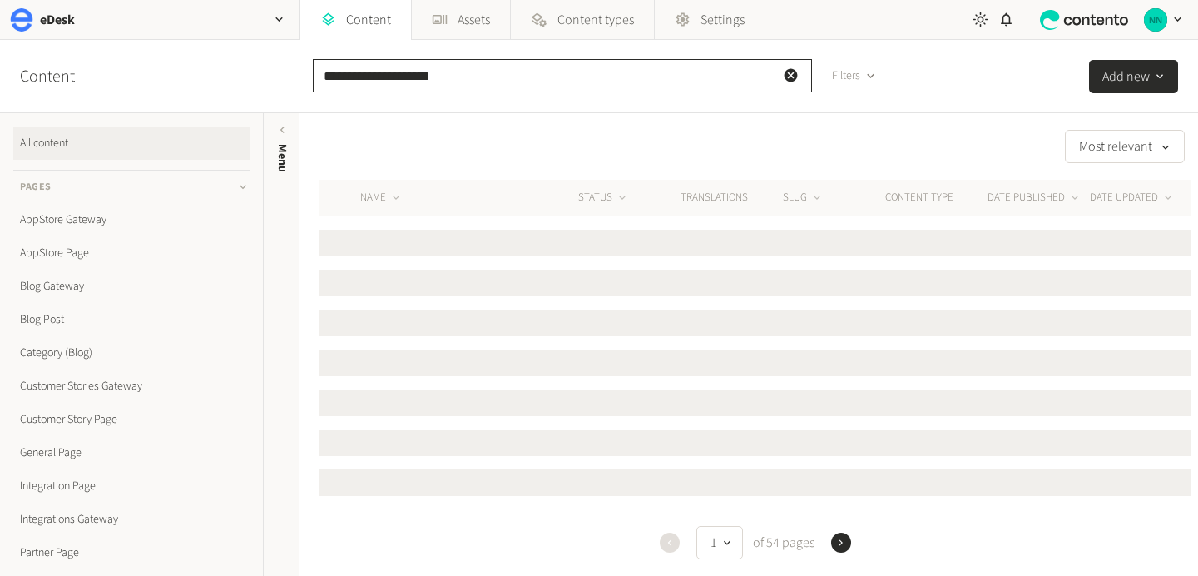
type input "**********"
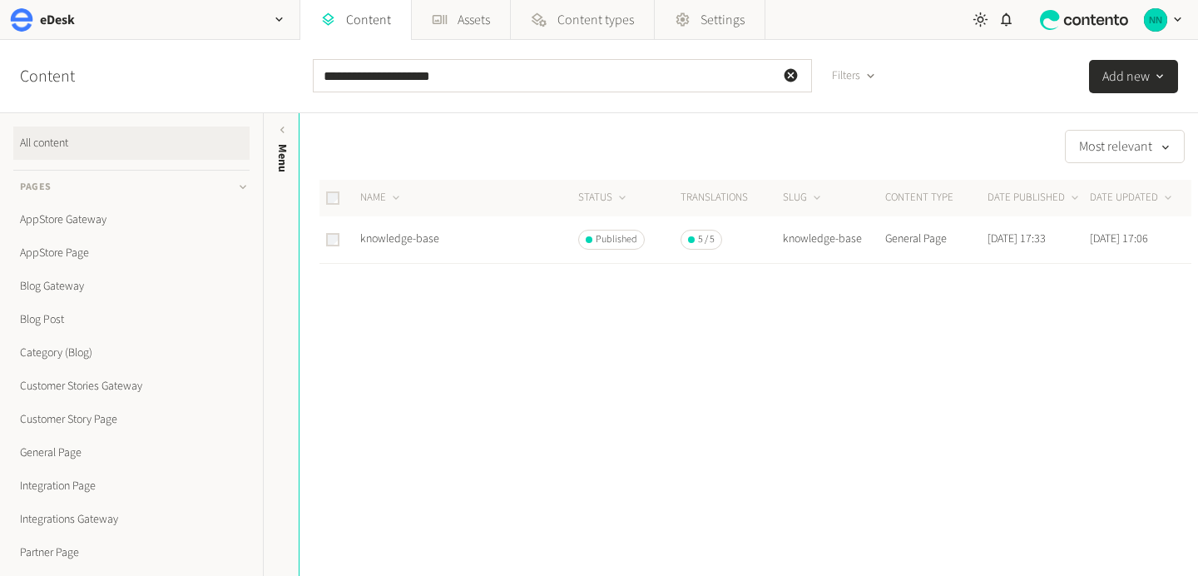
click at [412, 248] on td "knowledge-base" at bounding box center [468, 239] width 218 height 47
click at [412, 247] on link "knowledge-base" at bounding box center [399, 238] width 79 height 17
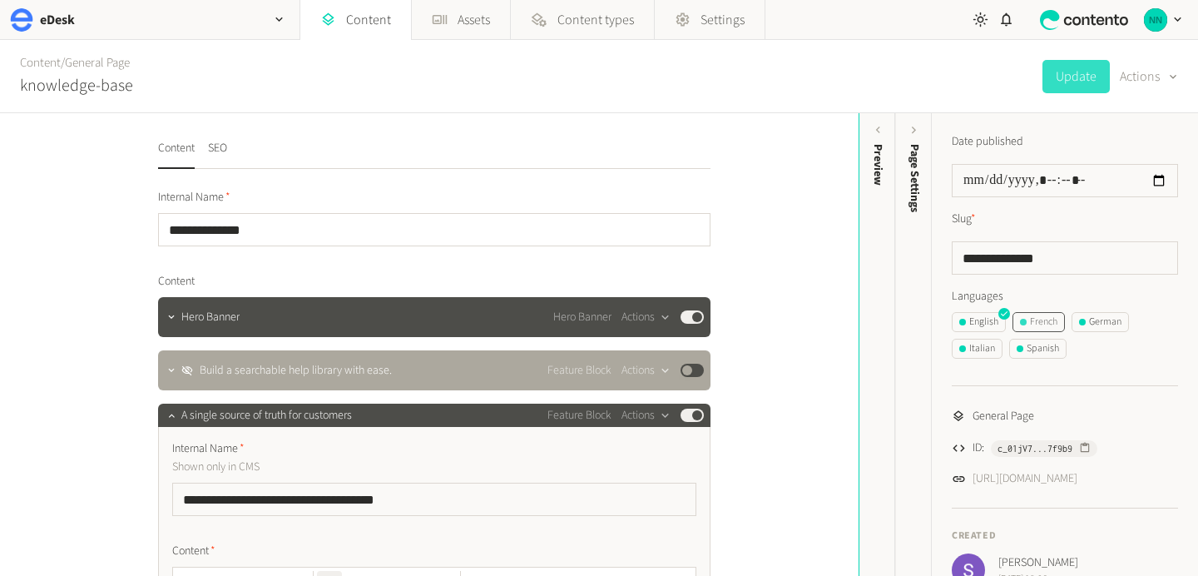
click at [1040, 317] on div "French" at bounding box center [1038, 321] width 37 height 15
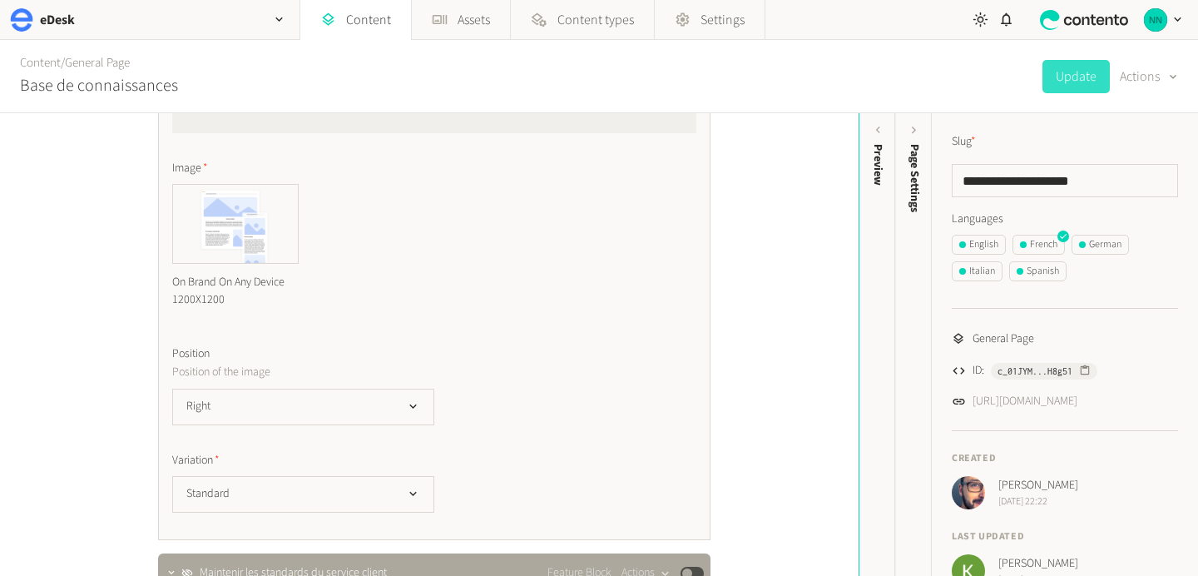
scroll to position [4038, 0]
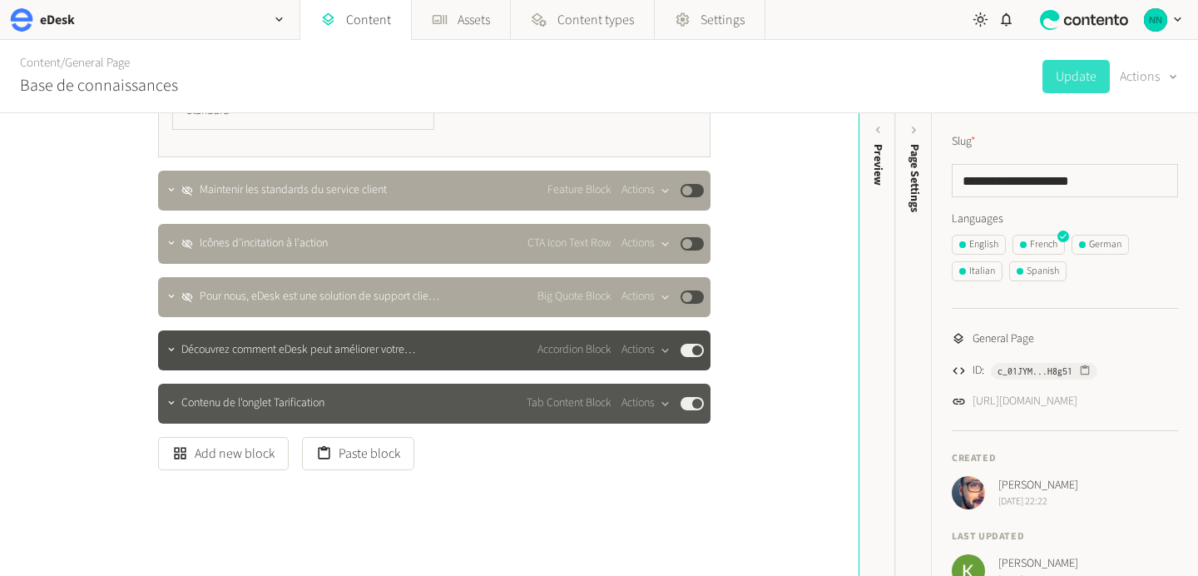
click at [248, 394] on span "Contenu de l'onglet Tarification" at bounding box center [252, 402] width 143 height 17
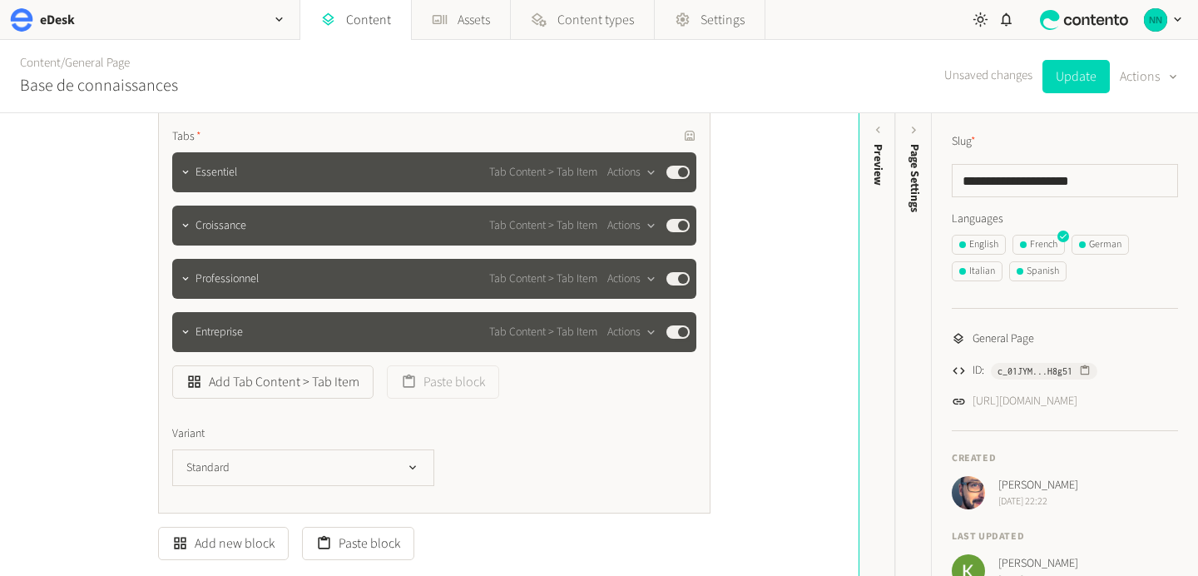
scroll to position [4431, 0]
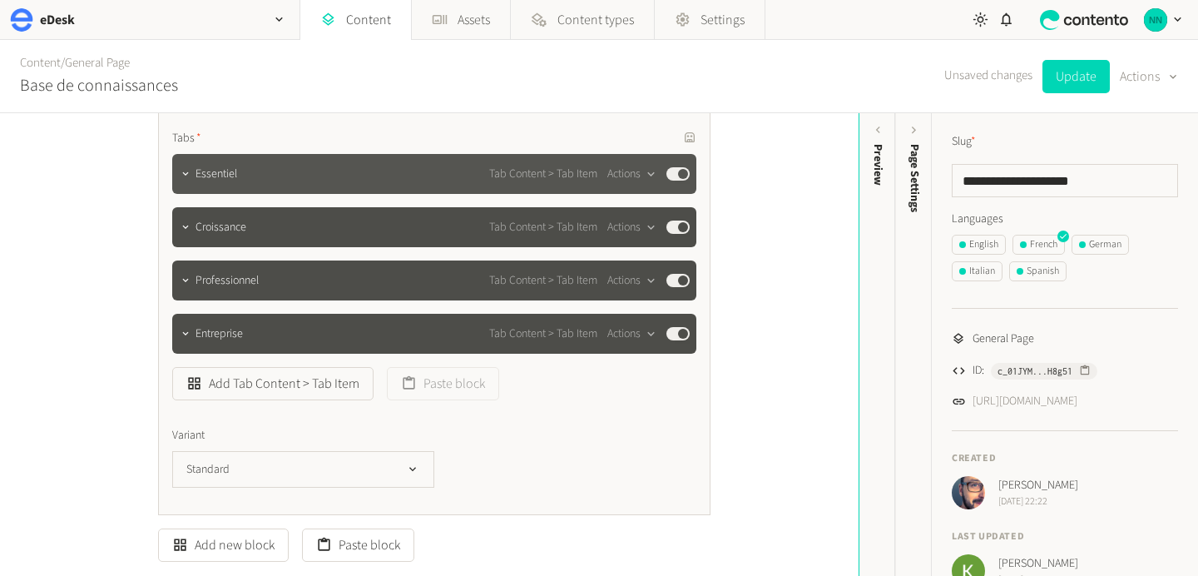
click at [241, 164] on div "Essentiel Tab Content > Tab Item Actions Published" at bounding box center [442, 174] width 494 height 20
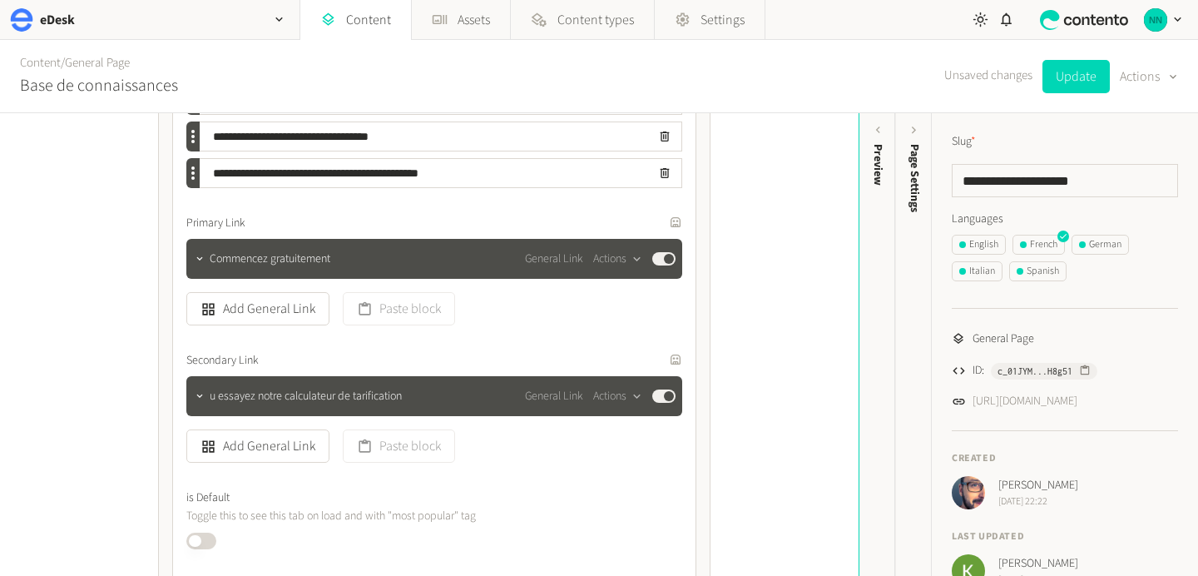
scroll to position [5640, 0]
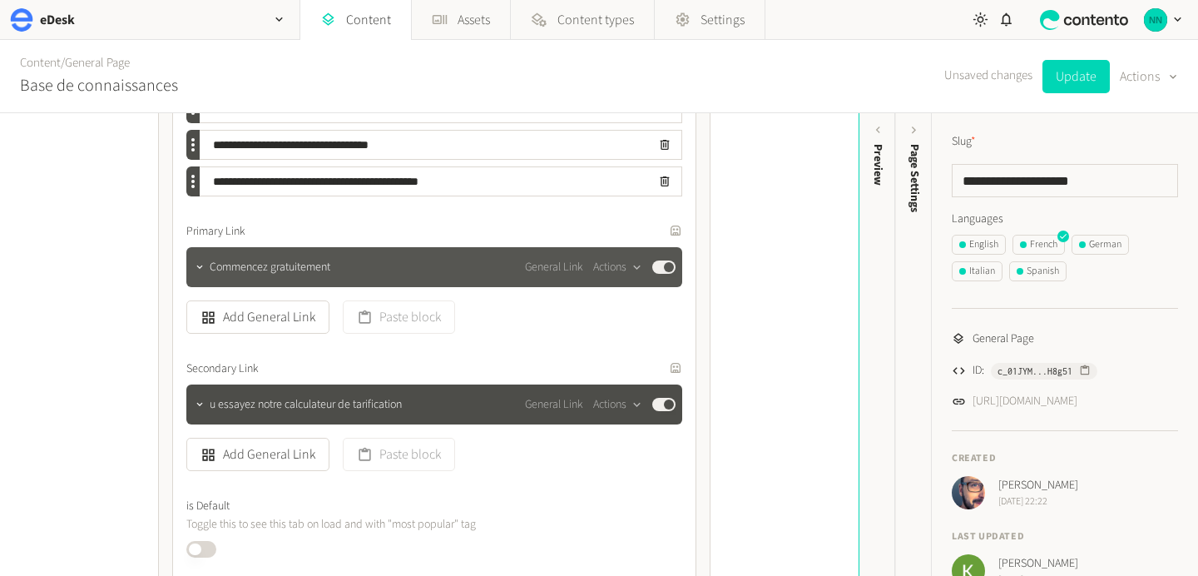
click at [236, 259] on span "Commencez gratuitement" at bounding box center [270, 267] width 121 height 17
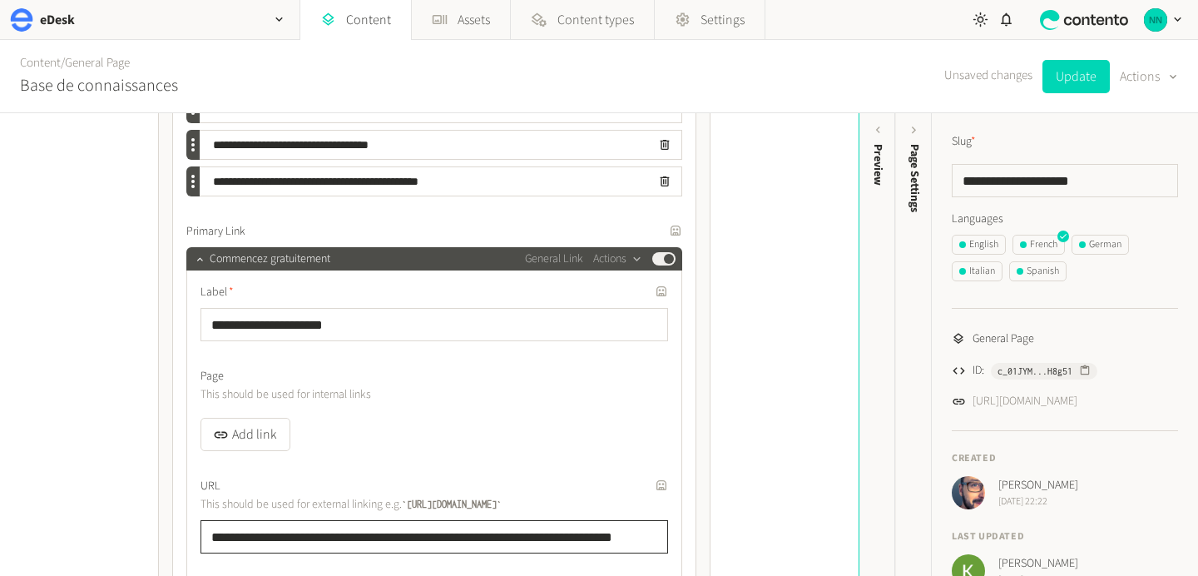
drag, startPoint x: 401, startPoint y: 511, endPoint x: 126, endPoint y: 507, distance: 275.4
click at [126, 507] on div "**********" at bounding box center [429, 344] width 858 height 462
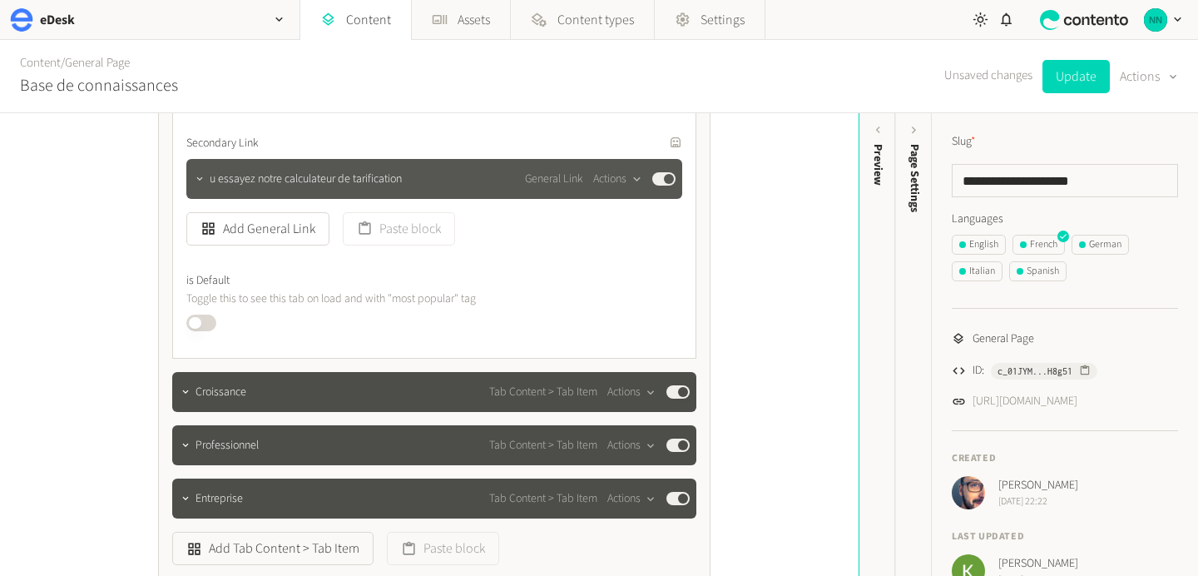
scroll to position [6323, 0]
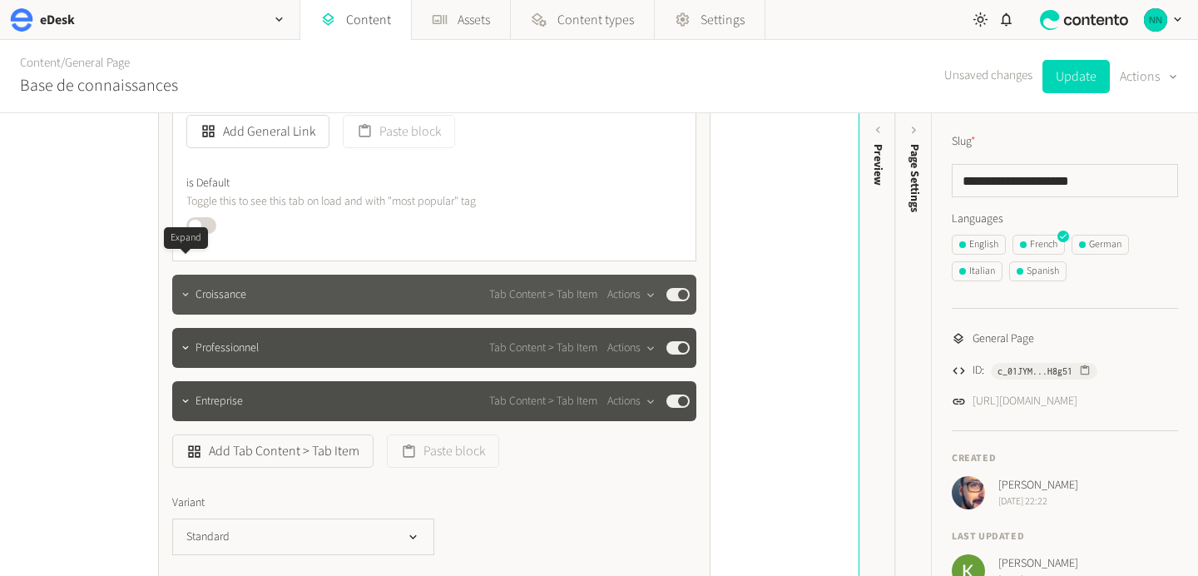
type input "**********"
click at [185, 289] on icon "button" at bounding box center [186, 295] width 12 height 12
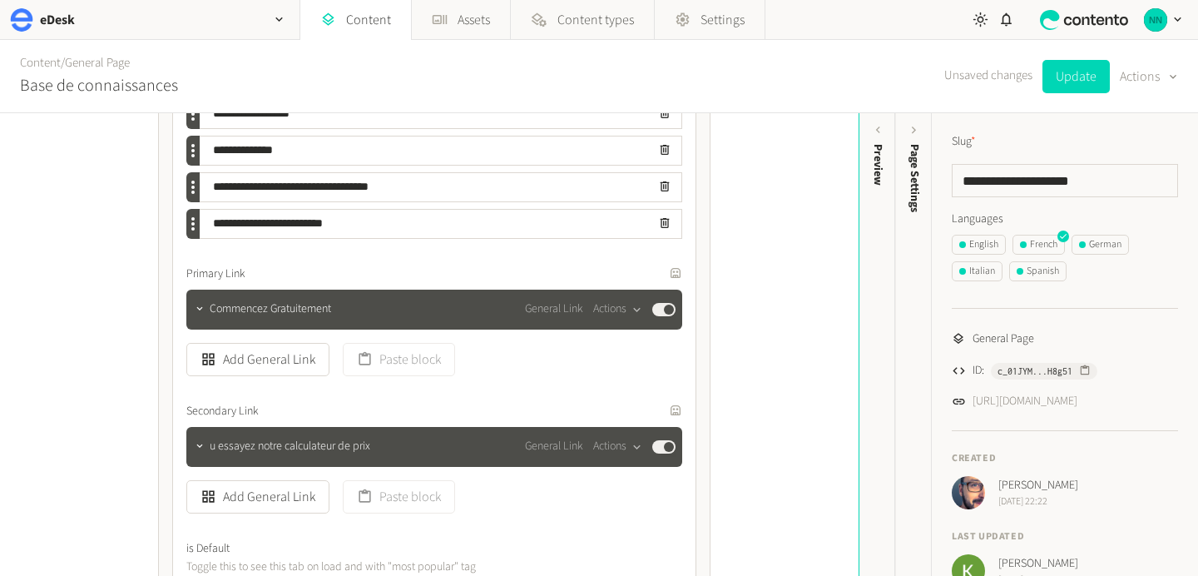
scroll to position [7621, 0]
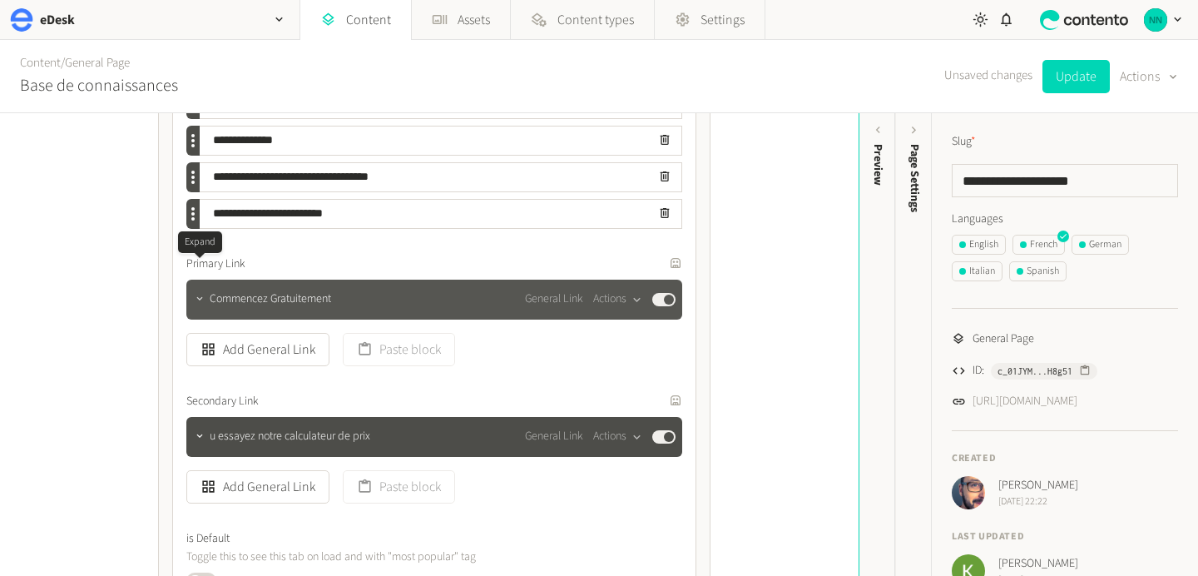
click at [194, 293] on icon "button" at bounding box center [200, 299] width 12 height 12
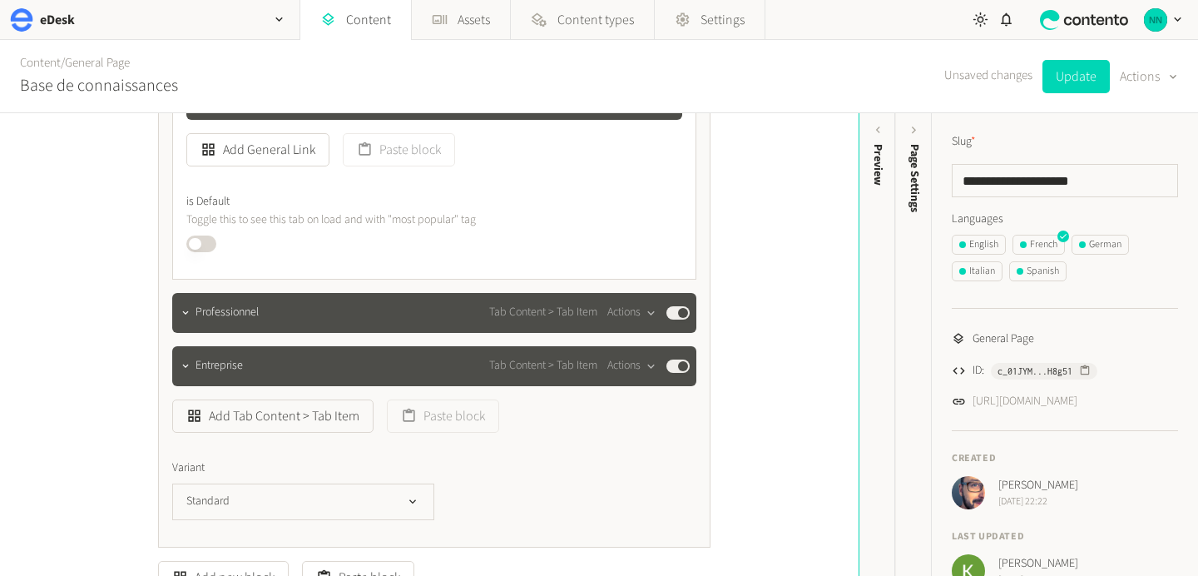
scroll to position [8355, 0]
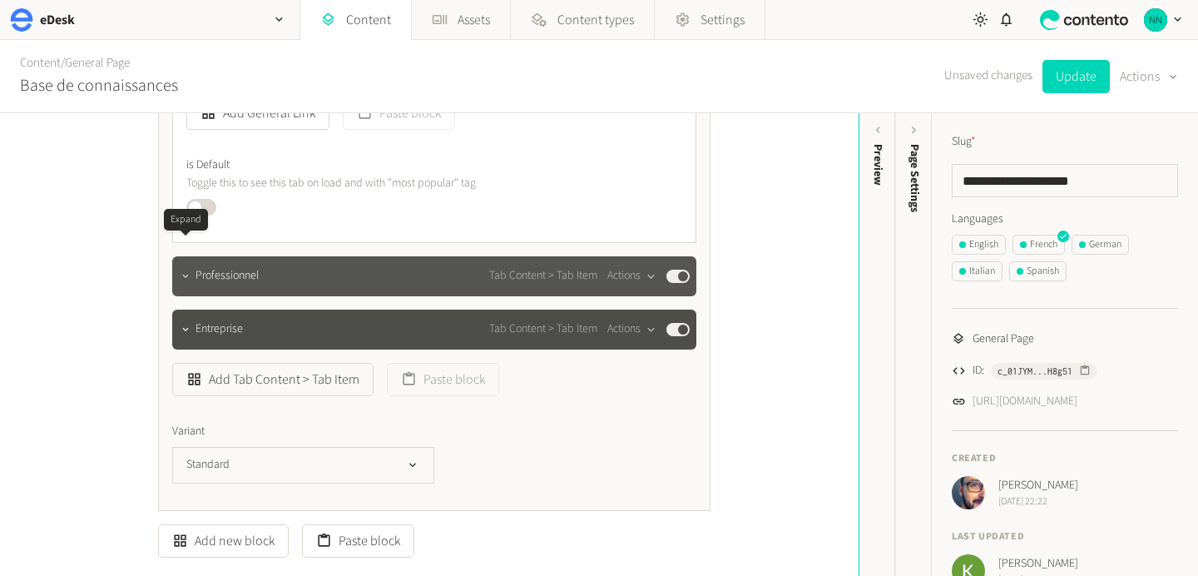
click at [190, 270] on icon "button" at bounding box center [186, 276] width 12 height 12
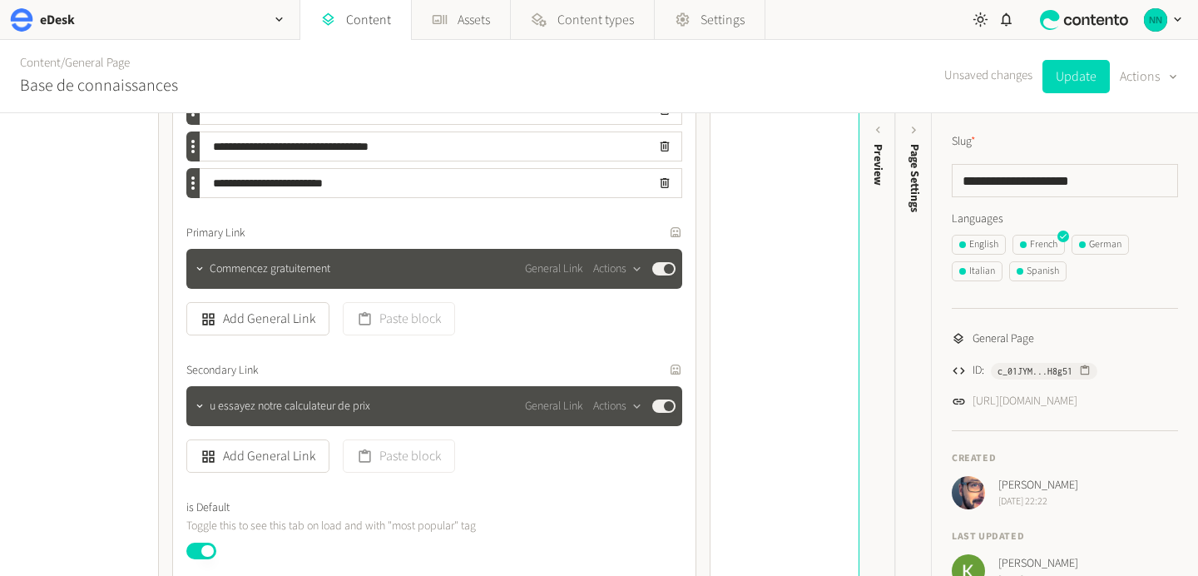
scroll to position [9664, 0]
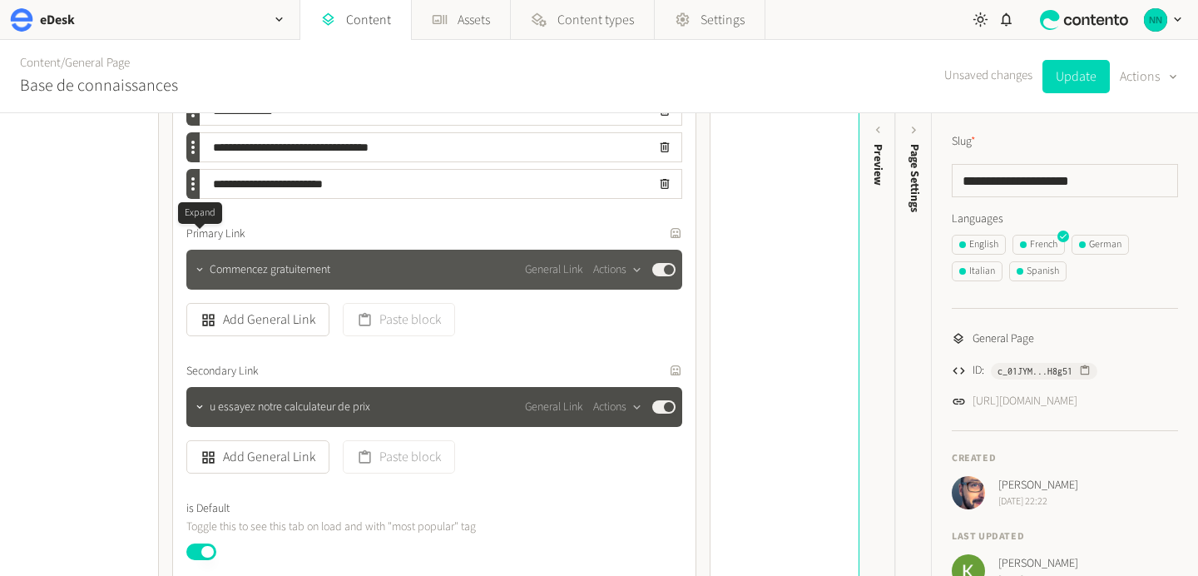
click at [204, 264] on icon "button" at bounding box center [200, 270] width 12 height 12
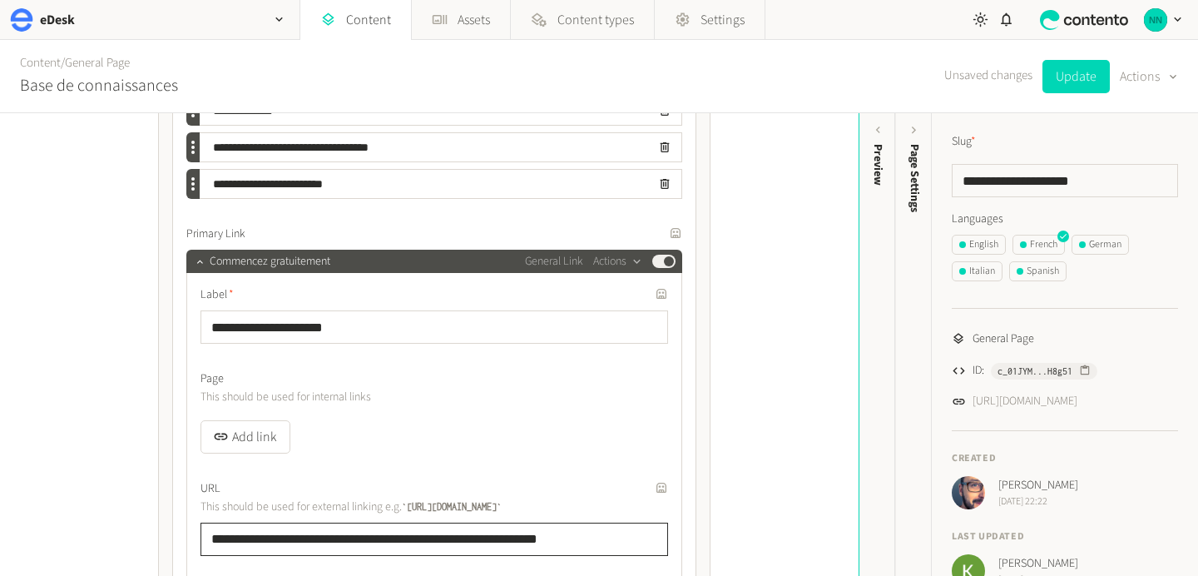
drag, startPoint x: 312, startPoint y: 510, endPoint x: 156, endPoint y: 483, distance: 157.8
type input "**********"
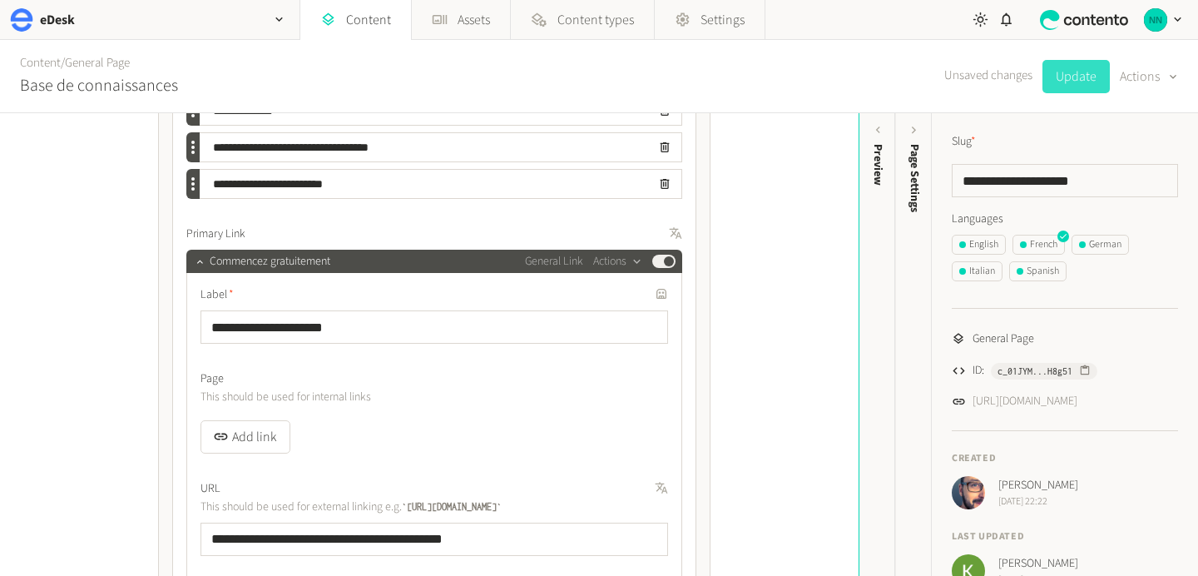
click at [1087, 78] on button "Update" at bounding box center [1075, 76] width 67 height 33
